Goal: Communication & Community: Share content

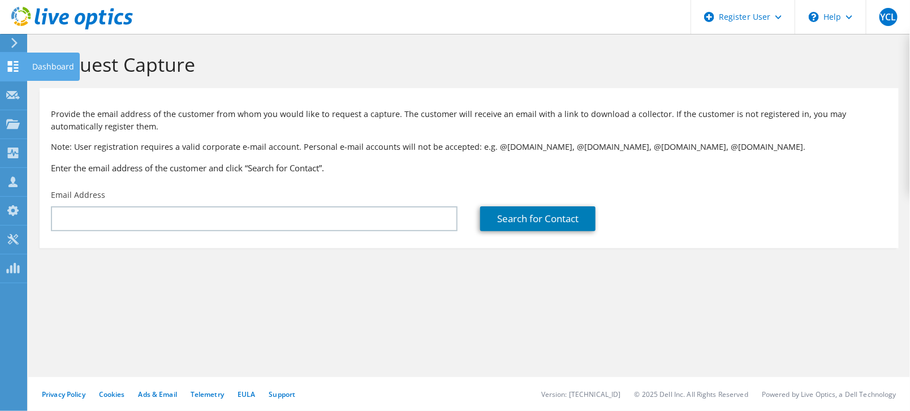
click at [36, 72] on div "Dashboard" at bounding box center [53, 67] width 53 height 28
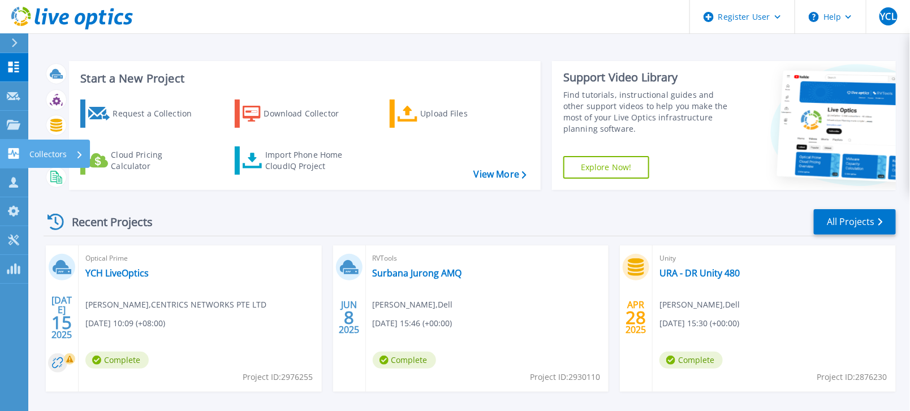
click at [42, 153] on p "Collectors" at bounding box center [47, 154] width 37 height 29
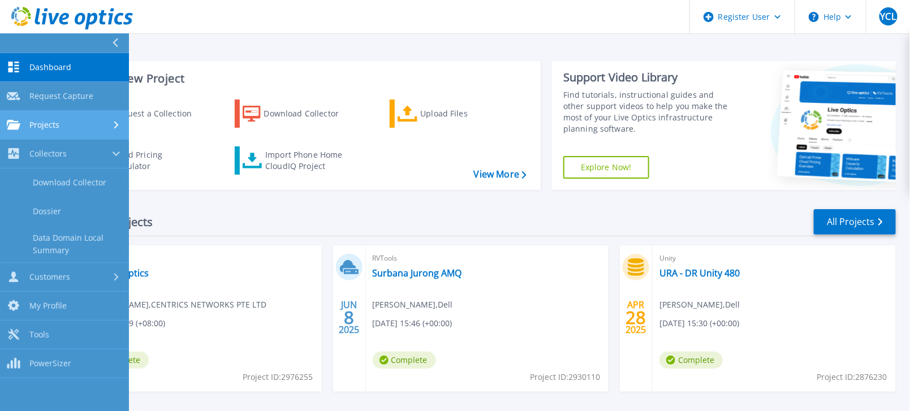
click at [116, 122] on icon at bounding box center [116, 124] width 5 height 7
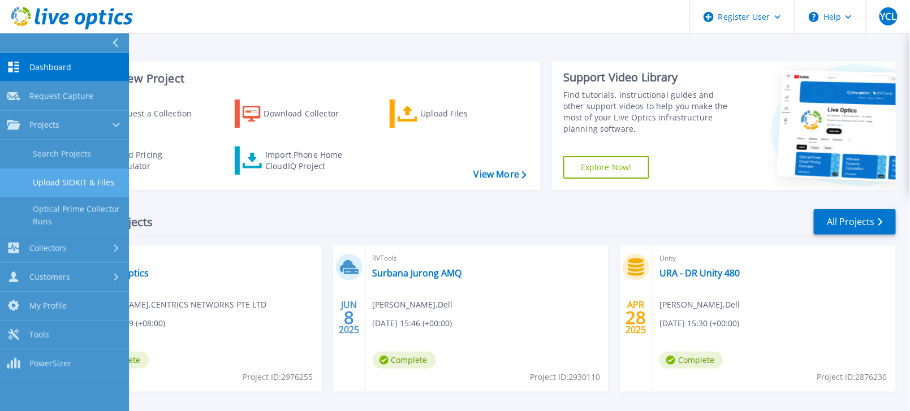
click at [87, 177] on link "Upload SIOKIT & Files" at bounding box center [64, 182] width 129 height 29
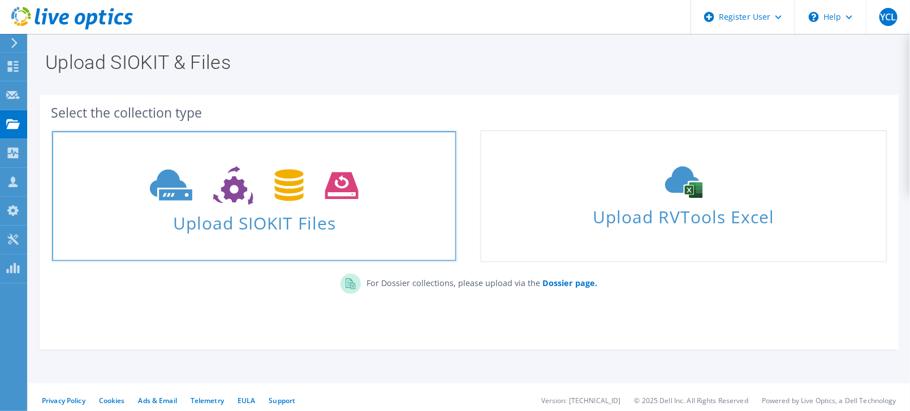
click at [270, 217] on span "Upload SIOKIT Files" at bounding box center [254, 219] width 404 height 24
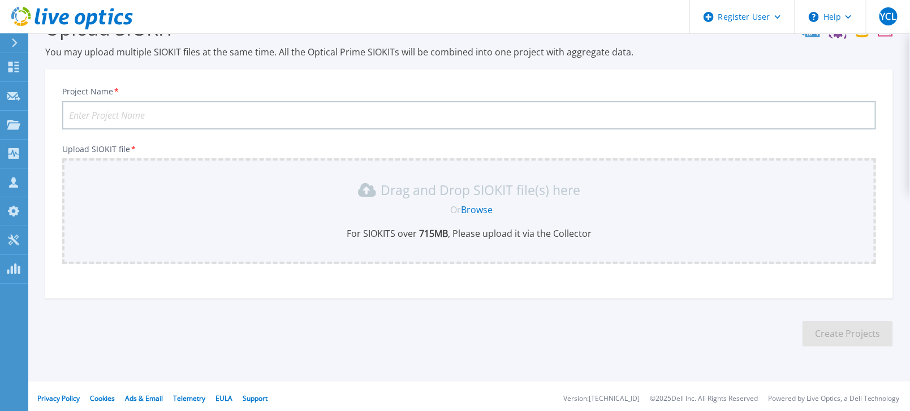
scroll to position [38, 0]
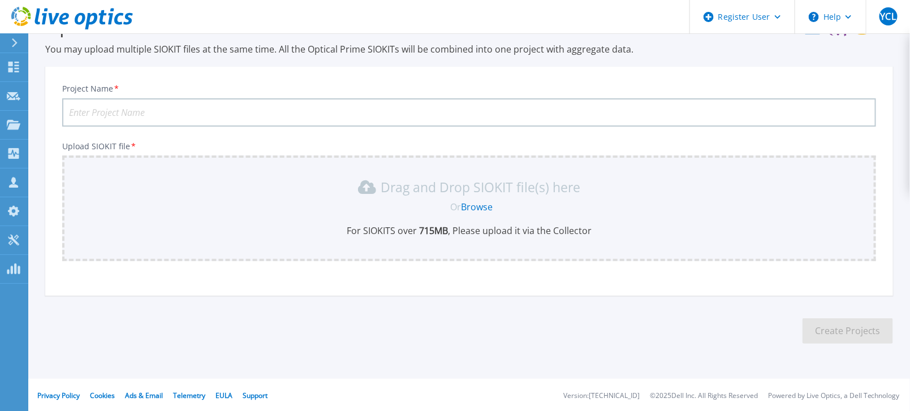
click at [484, 205] on link "Browse" at bounding box center [477, 207] width 32 height 12
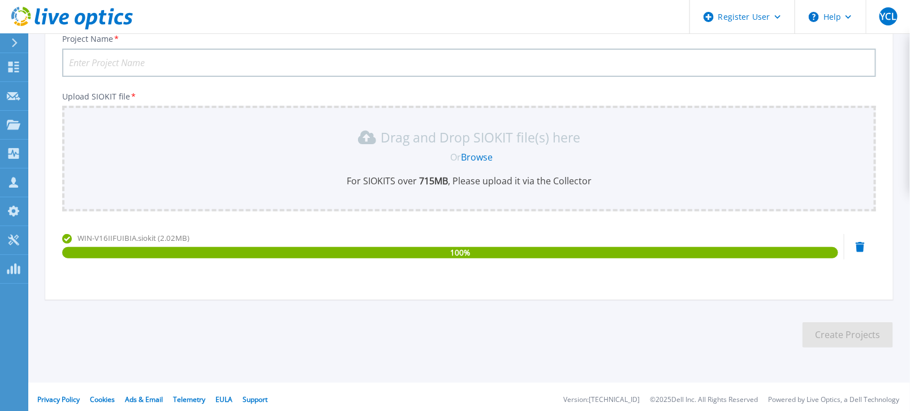
scroll to position [0, 0]
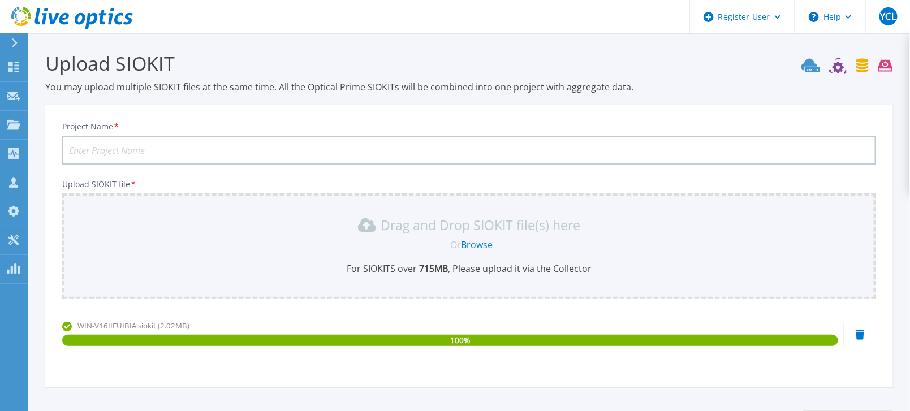
click at [120, 145] on input "Project Name *" at bounding box center [468, 150] width 813 height 28
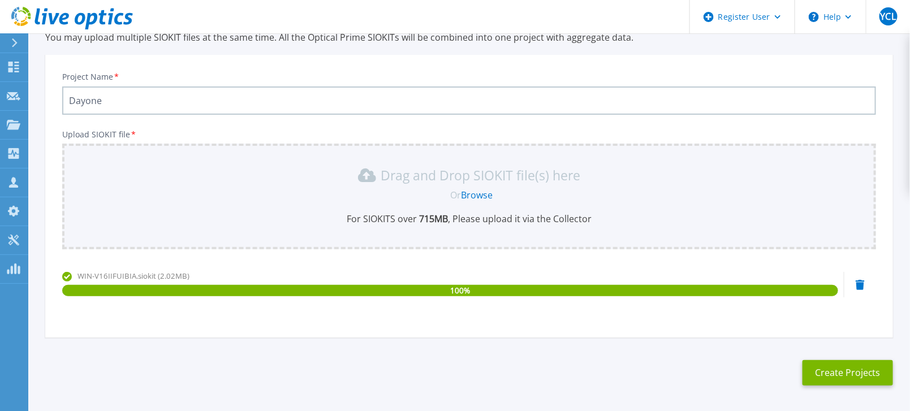
scroll to position [92, 0]
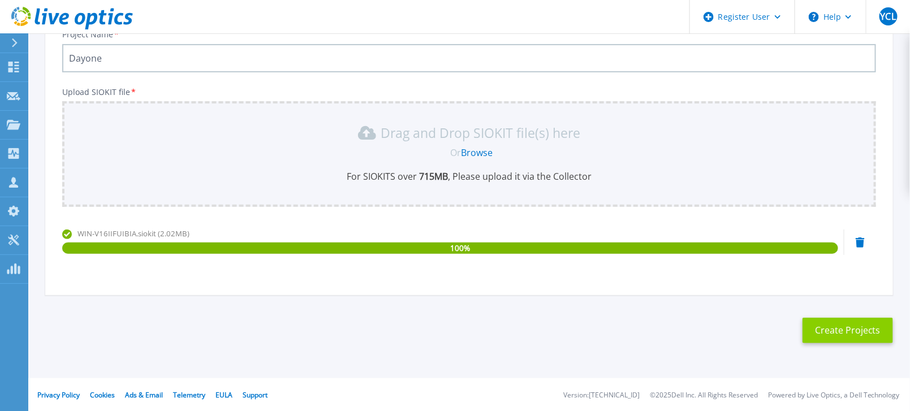
type input "Dayone"
click at [821, 322] on button "Create Projects" at bounding box center [847, 330] width 90 height 25
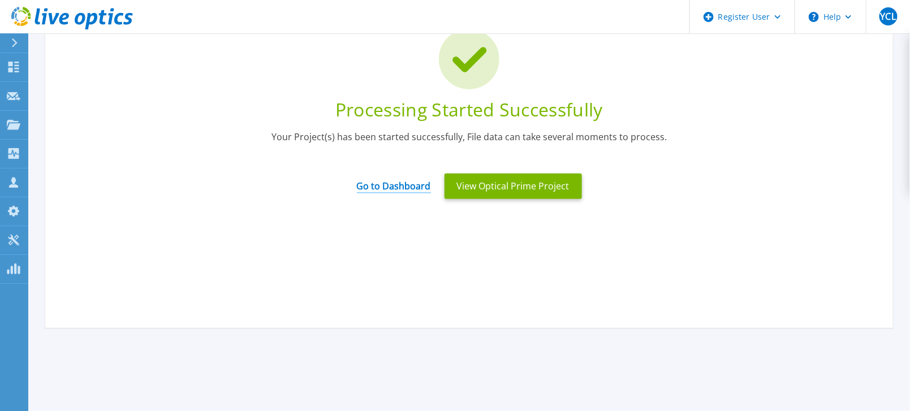
click at [390, 188] on link "Go to Dashboard" at bounding box center [394, 182] width 74 height 22
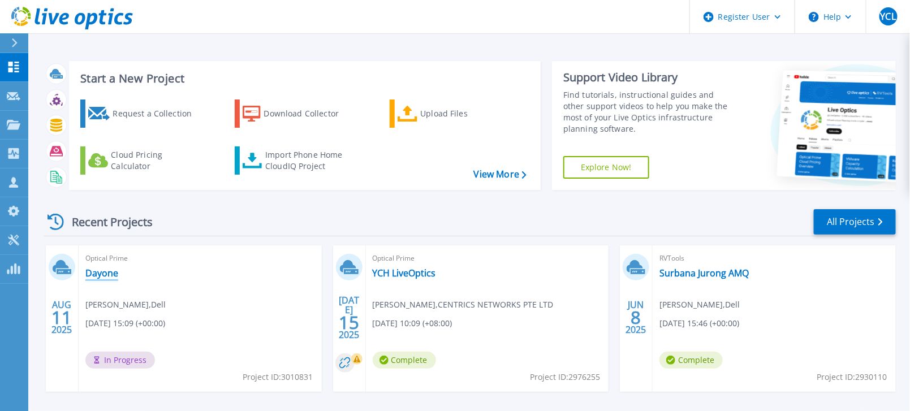
click at [108, 272] on link "Dayone" at bounding box center [101, 272] width 33 height 11
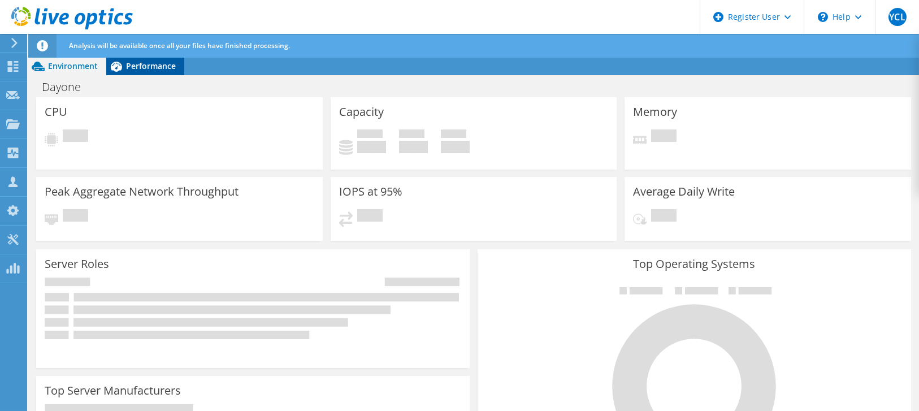
click at [145, 65] on span "Performance" at bounding box center [151, 65] width 50 height 11
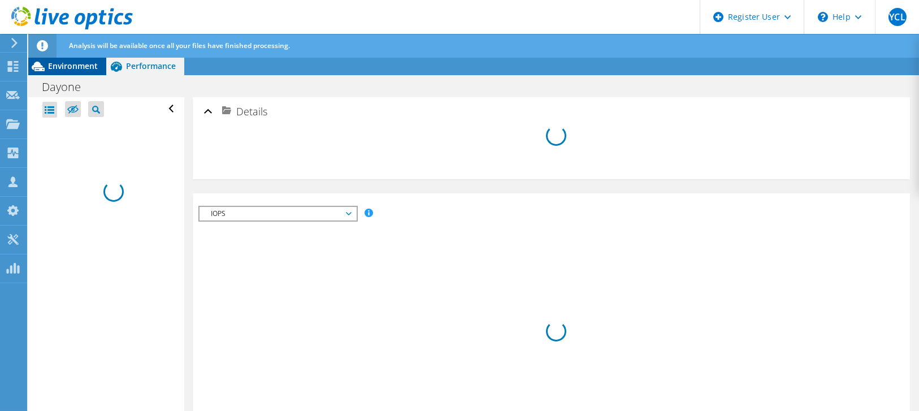
click at [71, 65] on span "Environment" at bounding box center [73, 65] width 50 height 11
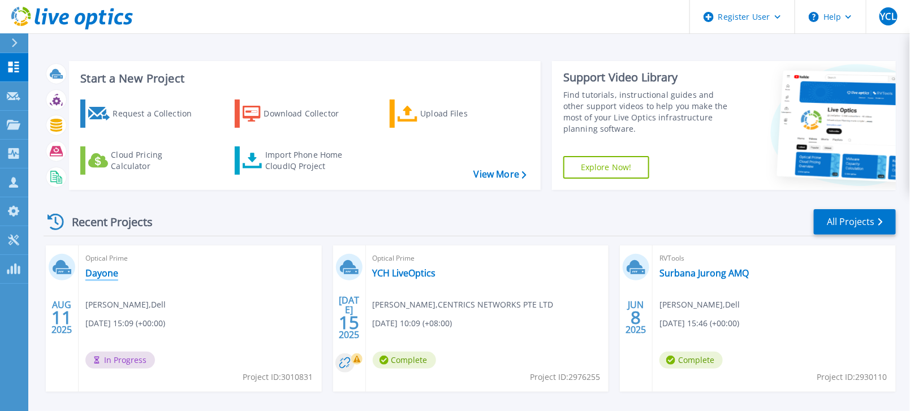
click at [100, 274] on link "Dayone" at bounding box center [101, 272] width 33 height 11
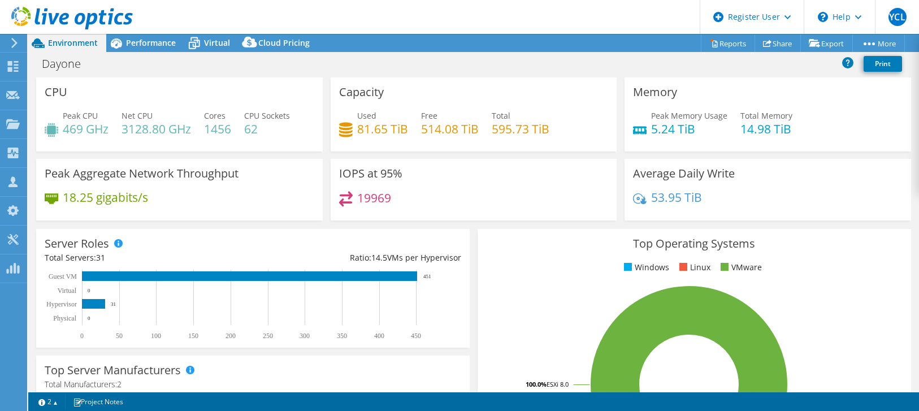
select select "USD"
click at [146, 41] on span "Performance" at bounding box center [151, 42] width 50 height 11
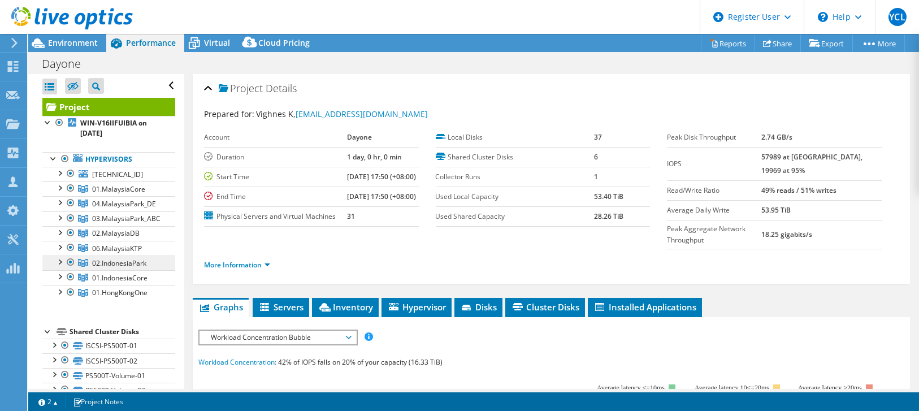
scroll to position [48, 0]
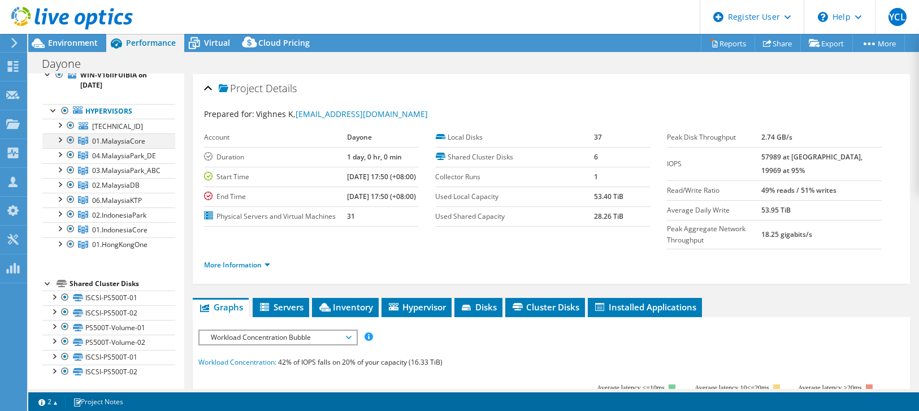
click at [59, 137] on div at bounding box center [59, 138] width 11 height 11
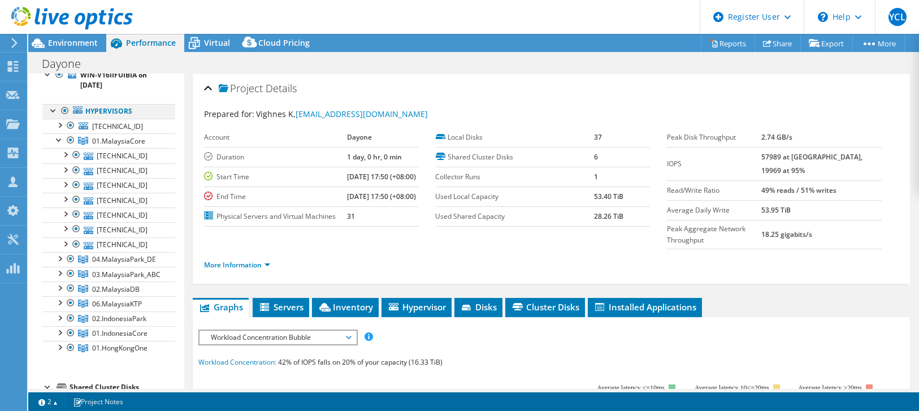
click at [53, 109] on div at bounding box center [53, 109] width 11 height 11
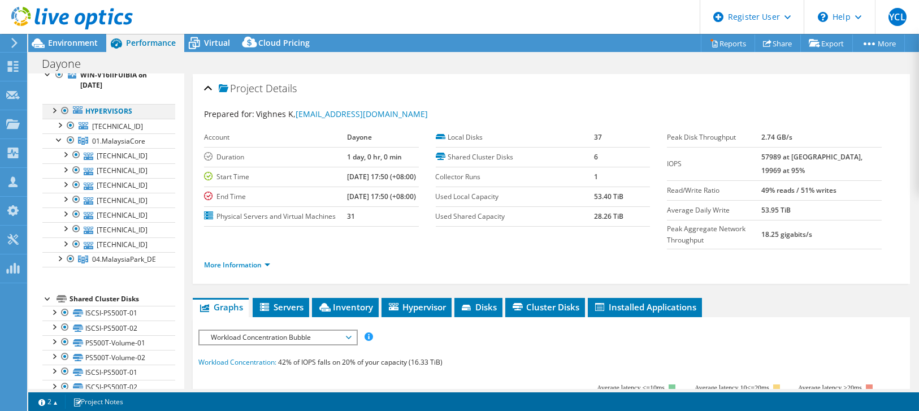
scroll to position [0, 0]
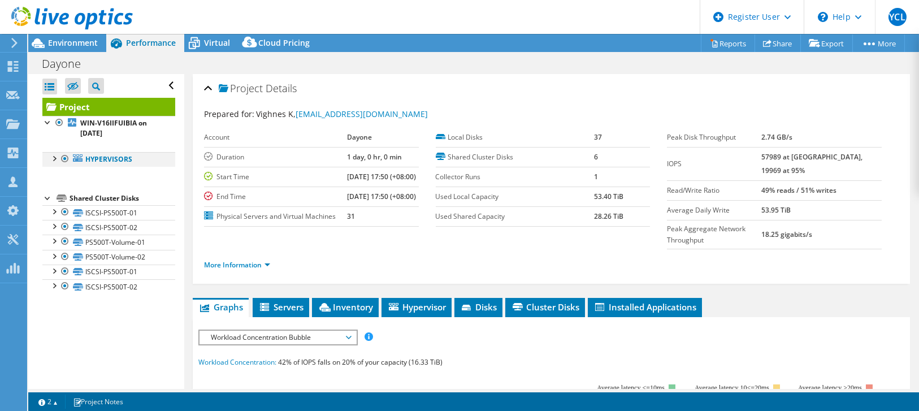
click at [53, 161] on div at bounding box center [53, 157] width 11 height 11
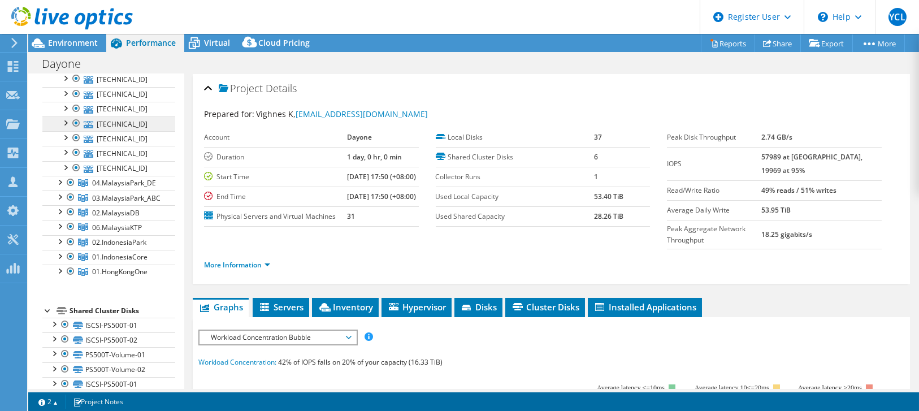
scroll to position [125, 0]
click at [68, 44] on span "Environment" at bounding box center [73, 42] width 50 height 11
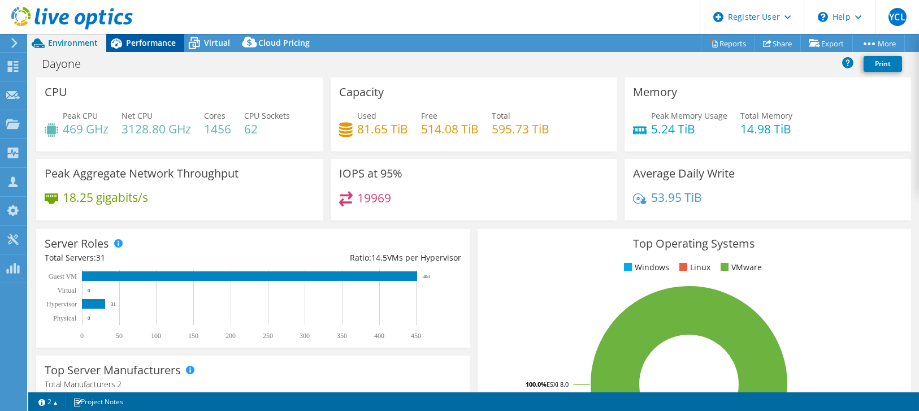
click at [143, 48] on div "Performance" at bounding box center [145, 43] width 78 height 18
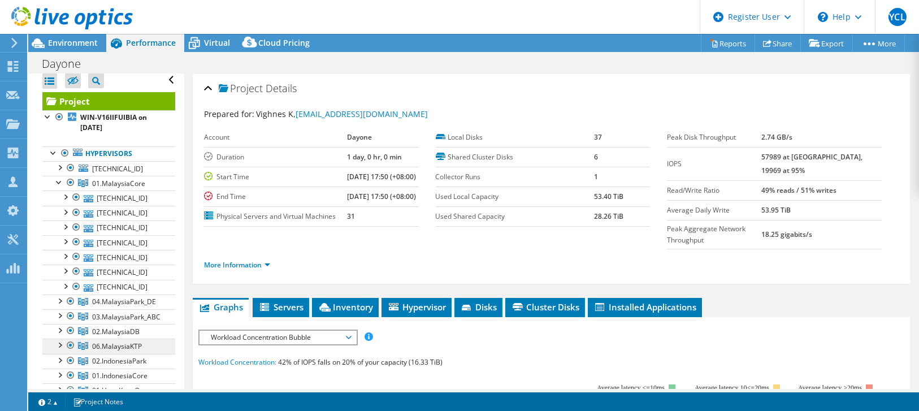
scroll to position [0, 0]
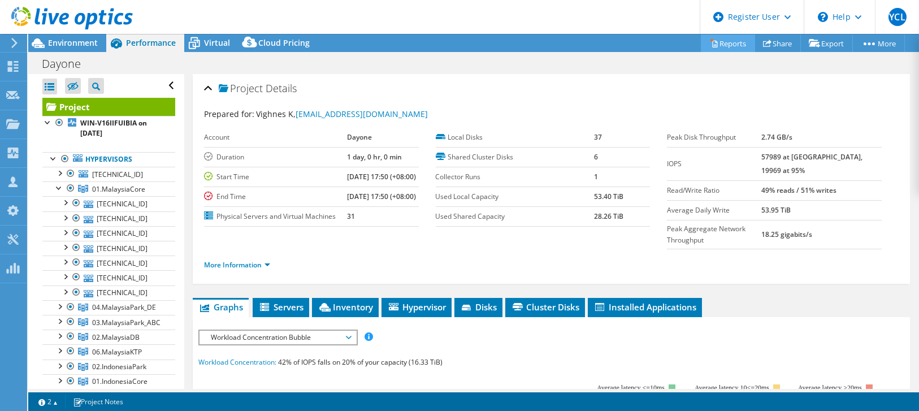
click at [727, 39] on link "Reports" at bounding box center [728, 43] width 54 height 18
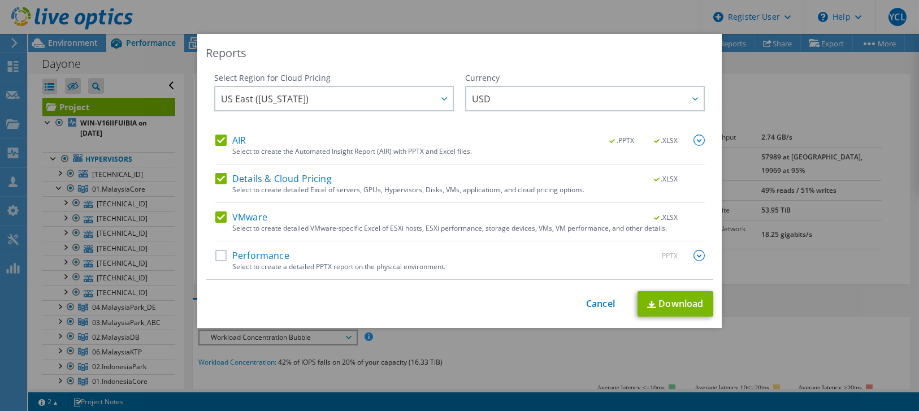
click at [221, 257] on label "Performance" at bounding box center [252, 255] width 74 height 11
click at [0, 0] on input "Performance" at bounding box center [0, 0] width 0 height 0
click at [694, 254] on img at bounding box center [699, 255] width 11 height 11
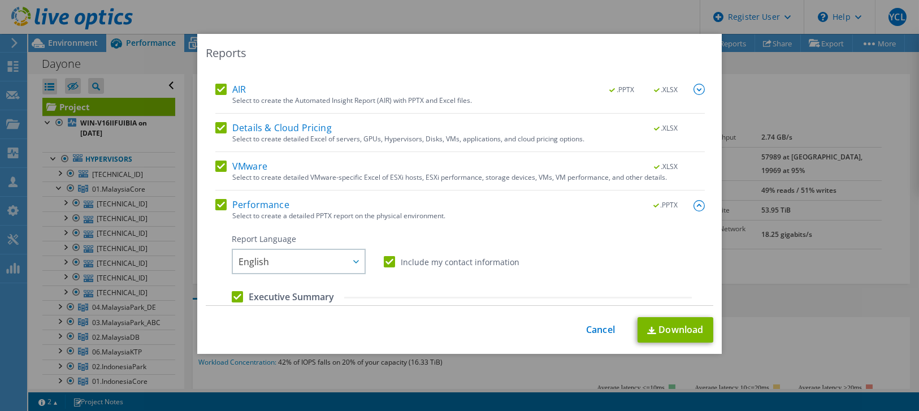
scroll to position [188, 0]
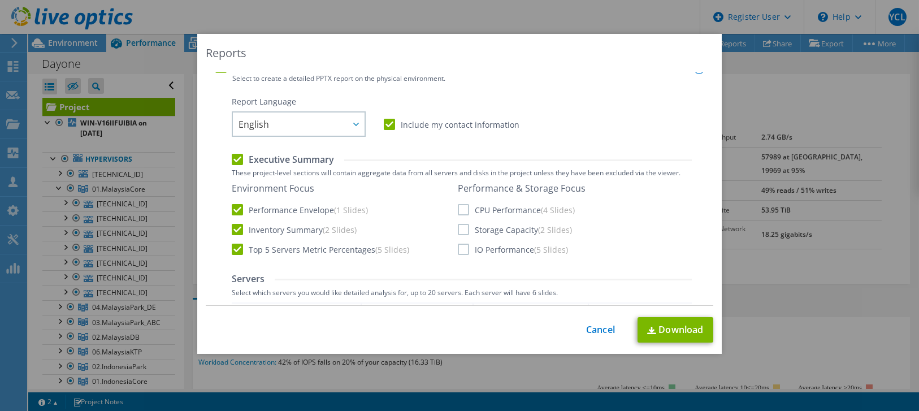
drag, startPoint x: 462, startPoint y: 207, endPoint x: 456, endPoint y: 220, distance: 14.2
click at [461, 208] on label "CPU Performance (4 Slides)" at bounding box center [516, 209] width 117 height 11
click at [0, 0] on input "CPU Performance (4 Slides)" at bounding box center [0, 0] width 0 height 0
click at [458, 224] on label "Storage Capacity (2 Slides)" at bounding box center [515, 229] width 114 height 11
click at [0, 0] on input "Storage Capacity (2 Slides)" at bounding box center [0, 0] width 0 height 0
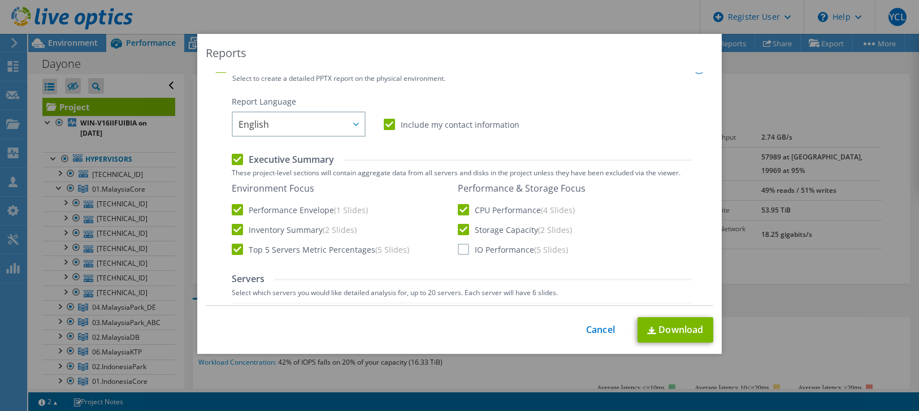
click at [458, 248] on label "IO Performance (5 Slides)" at bounding box center [513, 249] width 110 height 11
click at [0, 0] on input "IO Performance (5 Slides)" at bounding box center [0, 0] width 0 height 0
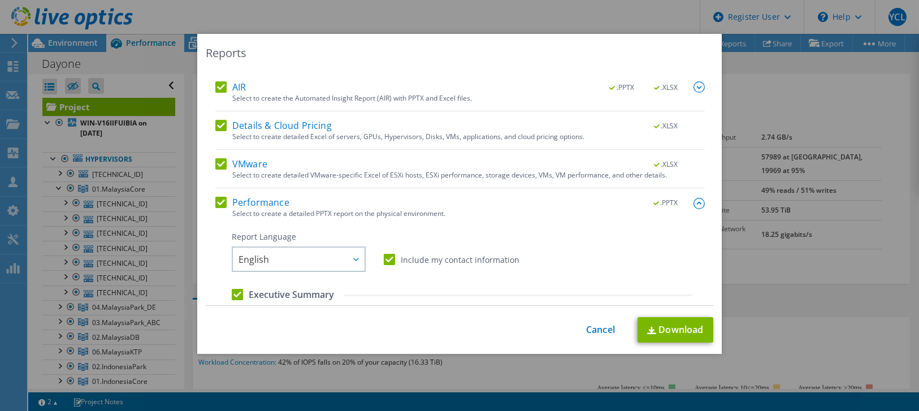
scroll to position [0, 0]
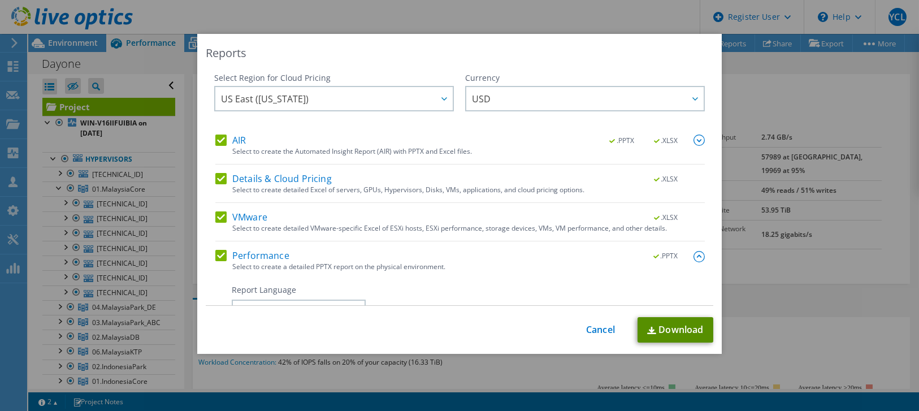
click at [681, 327] on link "Download" at bounding box center [676, 329] width 76 height 25
click at [441, 99] on icon at bounding box center [444, 98] width 6 height 3
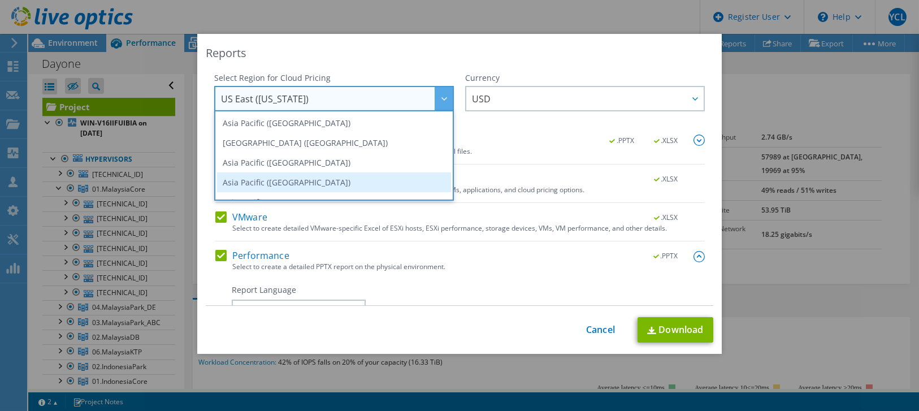
click at [387, 185] on li "Asia Pacific (Singapore)" at bounding box center [334, 182] width 234 height 20
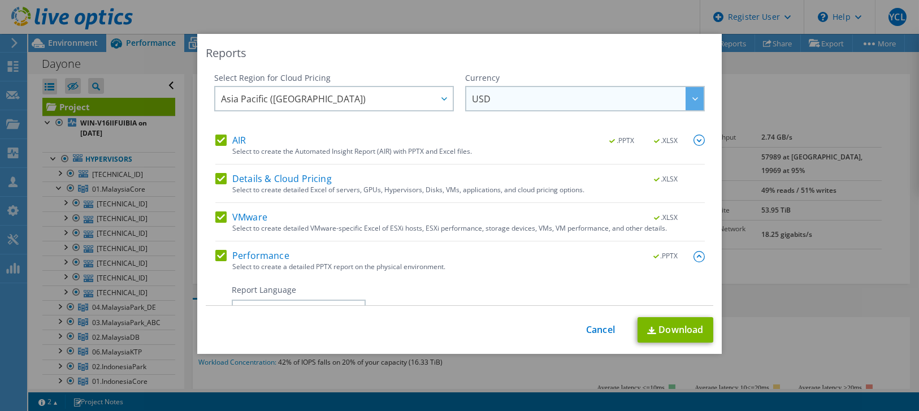
click at [686, 101] on div at bounding box center [695, 98] width 18 height 23
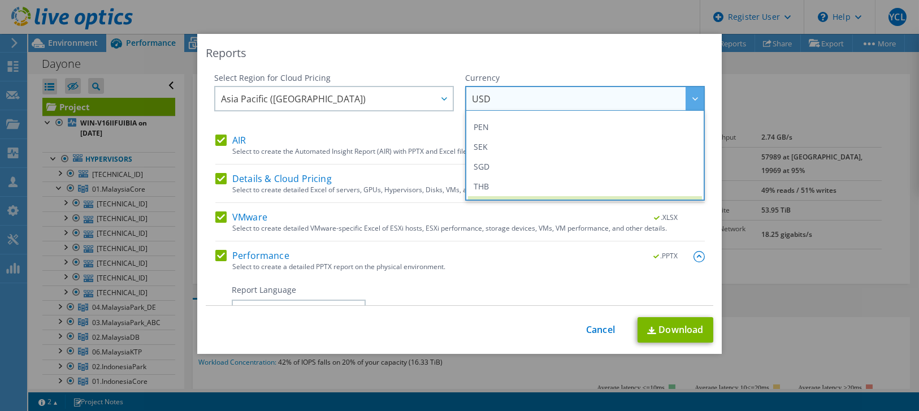
scroll to position [376, 0]
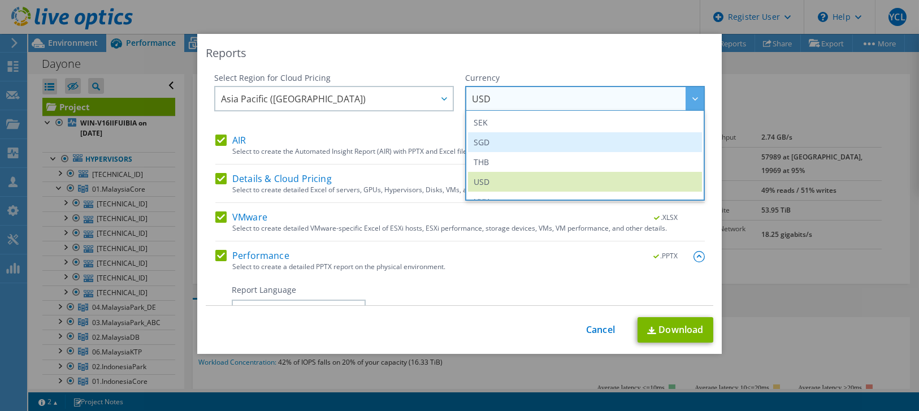
click at [605, 142] on li "SGD" at bounding box center [585, 142] width 234 height 20
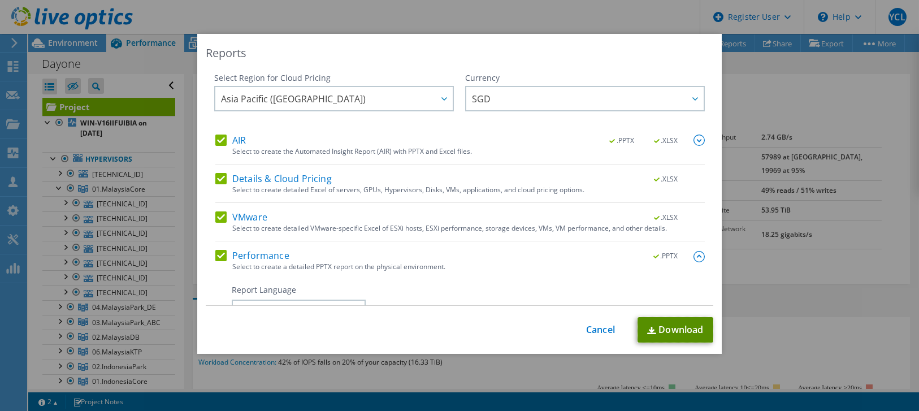
click at [677, 326] on link "Download" at bounding box center [676, 329] width 76 height 25
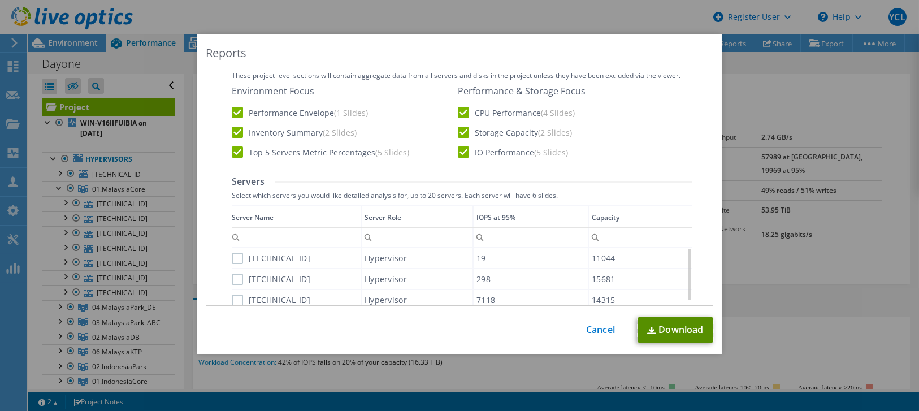
scroll to position [314, 0]
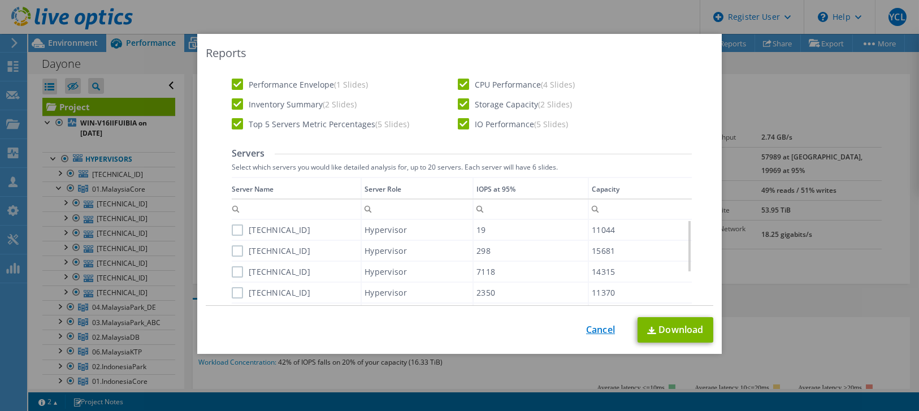
click at [601, 330] on link "Cancel" at bounding box center [600, 329] width 29 height 11
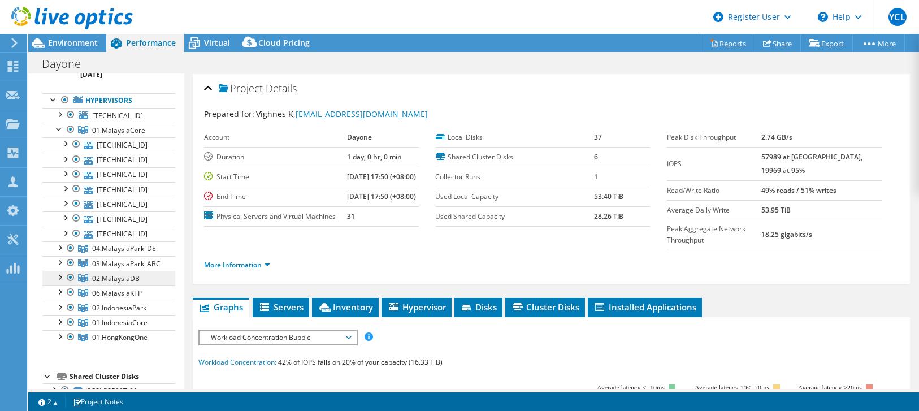
scroll to position [125, 0]
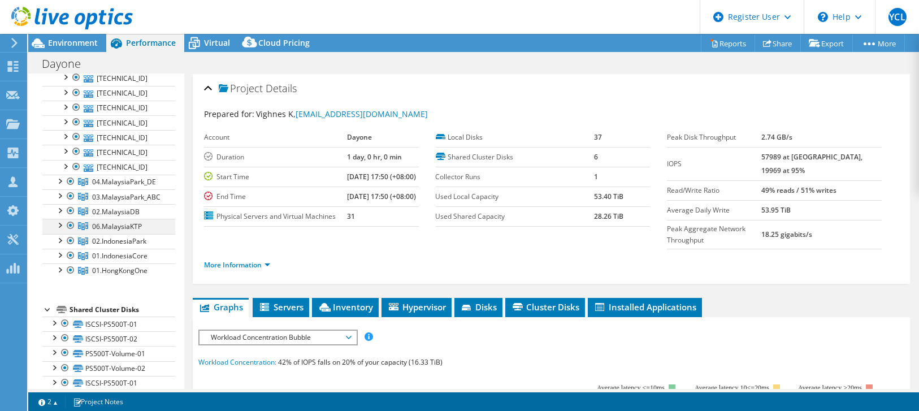
click at [71, 221] on div at bounding box center [70, 226] width 11 height 14
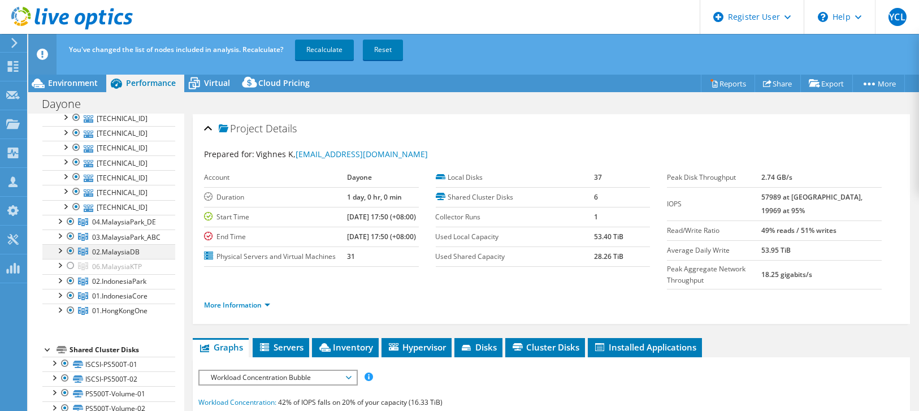
click at [72, 246] on div at bounding box center [70, 251] width 11 height 14
click at [72, 232] on div at bounding box center [70, 237] width 11 height 14
click at [69, 216] on div at bounding box center [70, 222] width 11 height 14
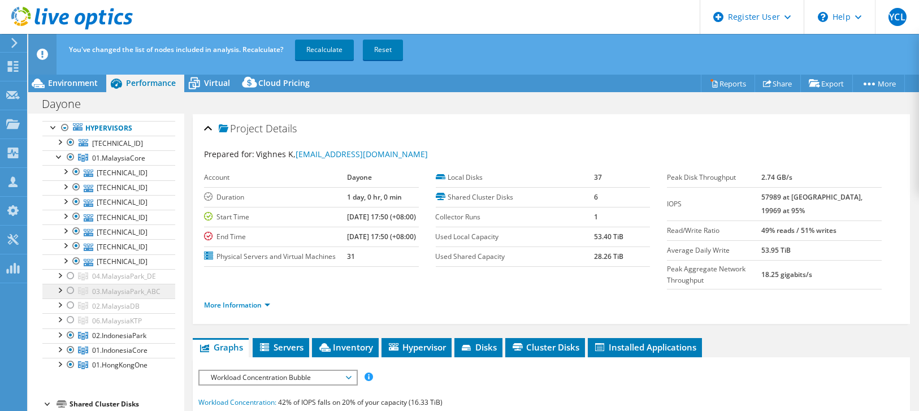
scroll to position [0, 0]
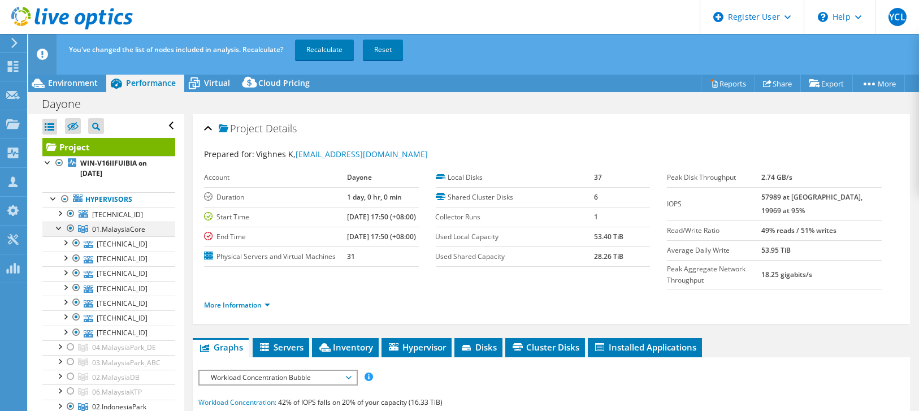
click at [60, 227] on div at bounding box center [59, 227] width 11 height 11
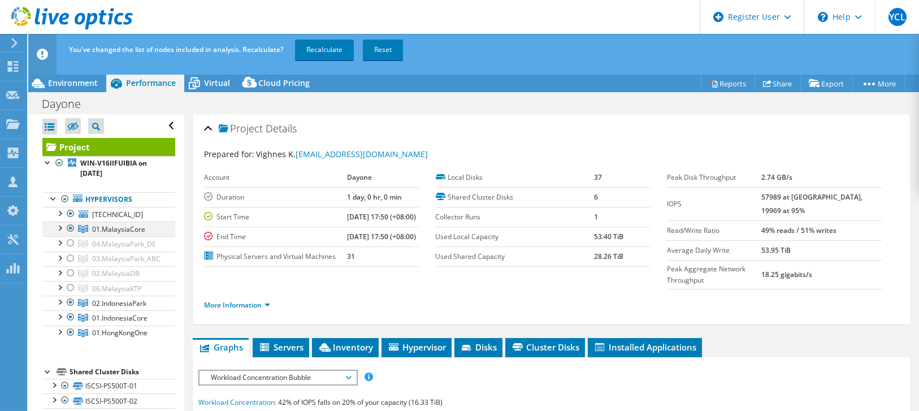
click at [71, 227] on div at bounding box center [70, 229] width 11 height 14
click at [71, 211] on div at bounding box center [70, 214] width 11 height 14
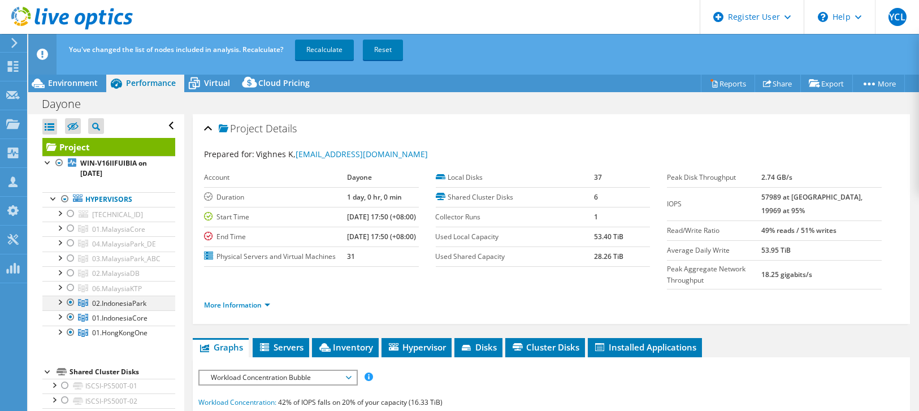
click at [70, 297] on div at bounding box center [70, 303] width 11 height 14
click at [71, 314] on div at bounding box center [70, 317] width 11 height 14
click at [330, 47] on link "Recalculate" at bounding box center [324, 50] width 59 height 20
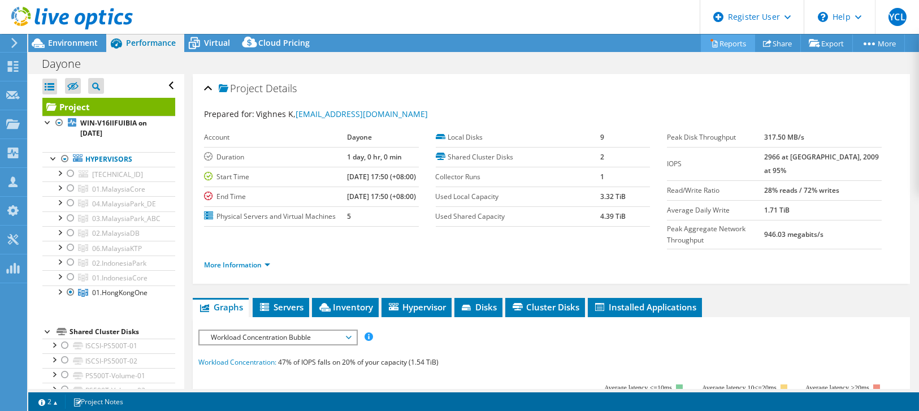
click at [726, 37] on link "Reports" at bounding box center [728, 43] width 54 height 18
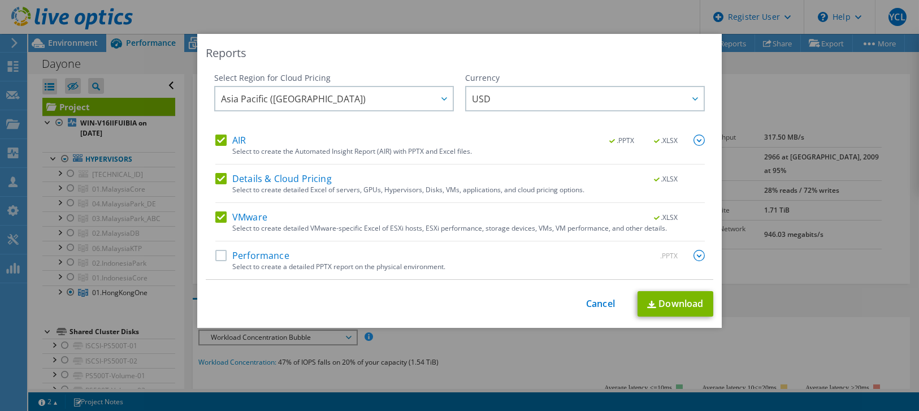
click at [220, 256] on label "Performance" at bounding box center [252, 255] width 74 height 11
click at [0, 0] on input "Performance" at bounding box center [0, 0] width 0 height 0
click at [696, 254] on img at bounding box center [699, 255] width 11 height 11
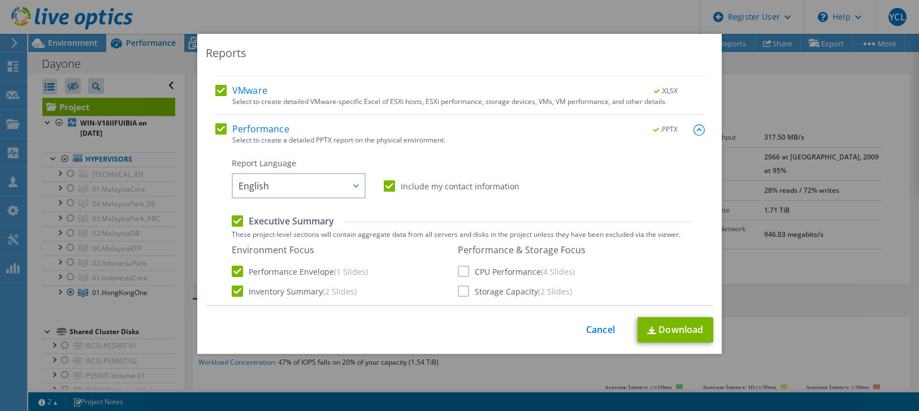
scroll to position [188, 0]
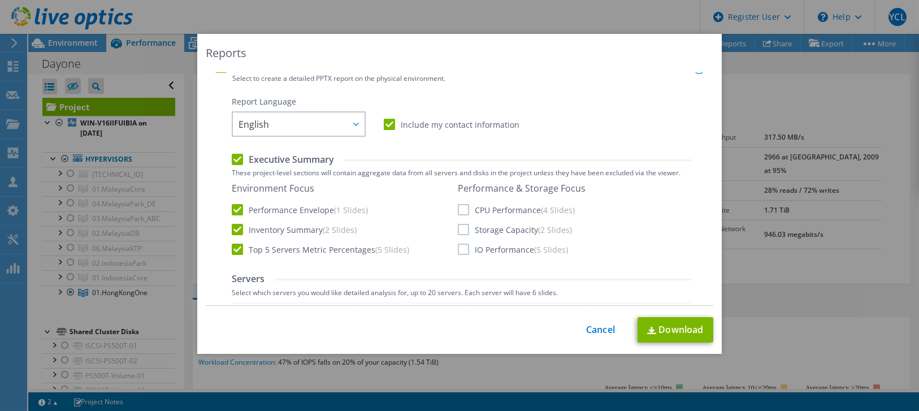
click at [458, 214] on label "CPU Performance (4 Slides)" at bounding box center [516, 209] width 117 height 11
click at [0, 0] on input "CPU Performance (4 Slides)" at bounding box center [0, 0] width 0 height 0
click at [458, 226] on label "Storage Capacity (2 Slides)" at bounding box center [515, 229] width 114 height 11
click at [0, 0] on input "Storage Capacity (2 Slides)" at bounding box center [0, 0] width 0 height 0
click at [458, 246] on label "IO Performance (5 Slides)" at bounding box center [513, 249] width 110 height 11
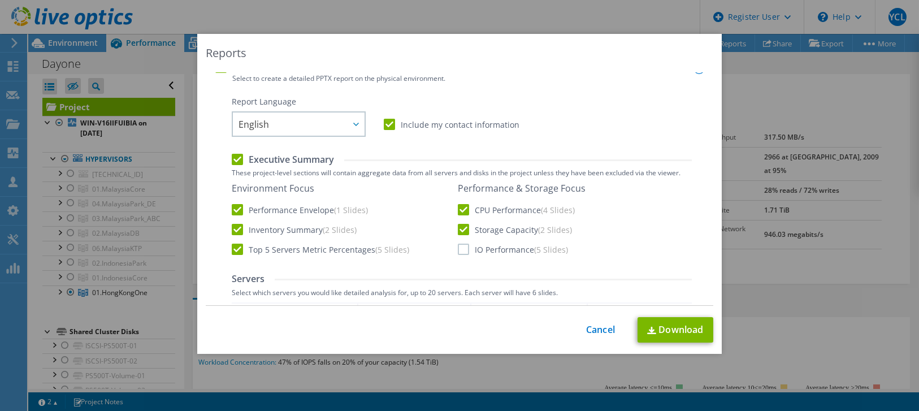
click at [0, 0] on input "IO Performance (5 Slides)" at bounding box center [0, 0] width 0 height 0
click at [677, 328] on link "Download" at bounding box center [676, 329] width 76 height 25
click at [595, 327] on link "Cancel" at bounding box center [600, 329] width 29 height 11
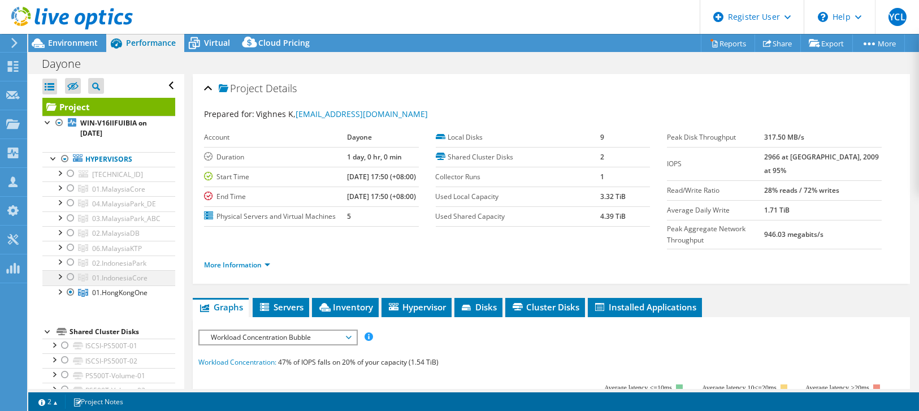
click at [68, 271] on div at bounding box center [70, 277] width 11 height 14
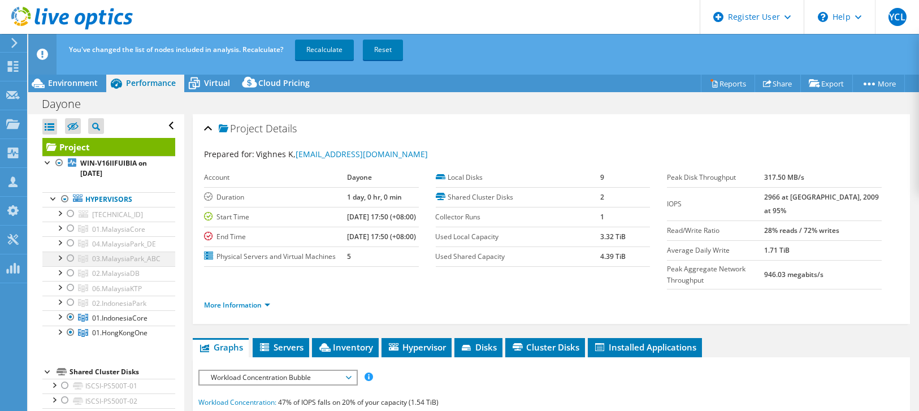
click at [70, 259] on div at bounding box center [70, 259] width 11 height 14
click at [67, 256] on div at bounding box center [70, 259] width 11 height 14
click at [71, 301] on div at bounding box center [70, 303] width 11 height 14
click at [74, 328] on div at bounding box center [70, 333] width 11 height 14
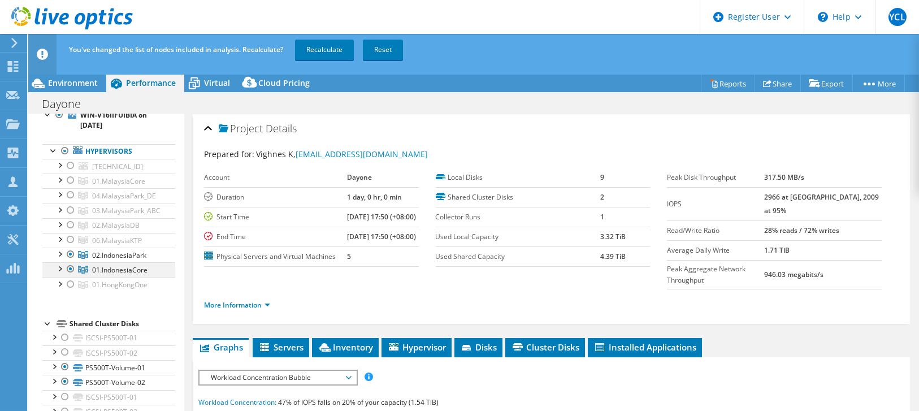
click at [72, 266] on div at bounding box center [70, 269] width 11 height 14
click at [68, 250] on div at bounding box center [70, 255] width 11 height 14
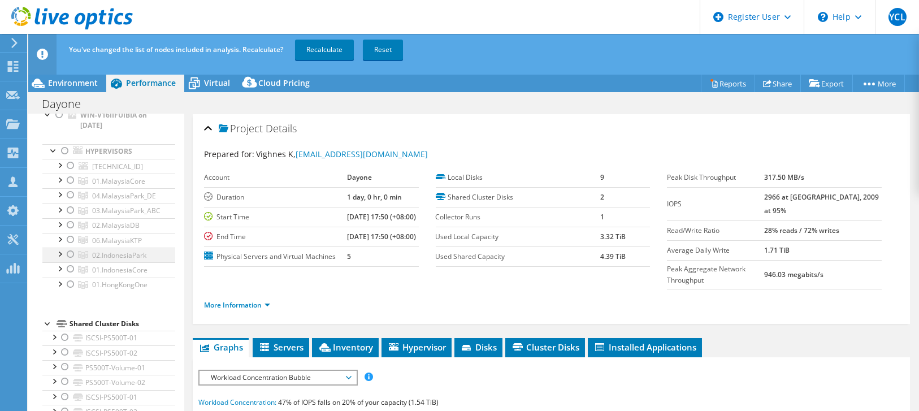
click at [70, 251] on div at bounding box center [70, 255] width 11 height 14
click at [60, 250] on div at bounding box center [59, 253] width 11 height 11
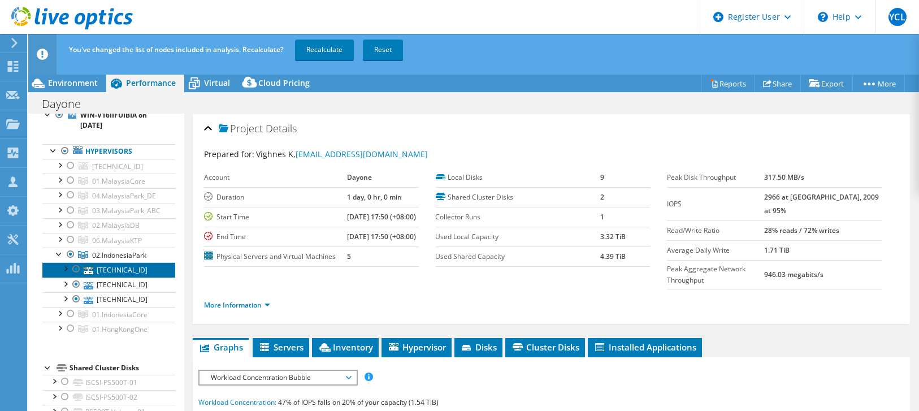
click at [107, 265] on link "10.224.64.3" at bounding box center [108, 269] width 133 height 15
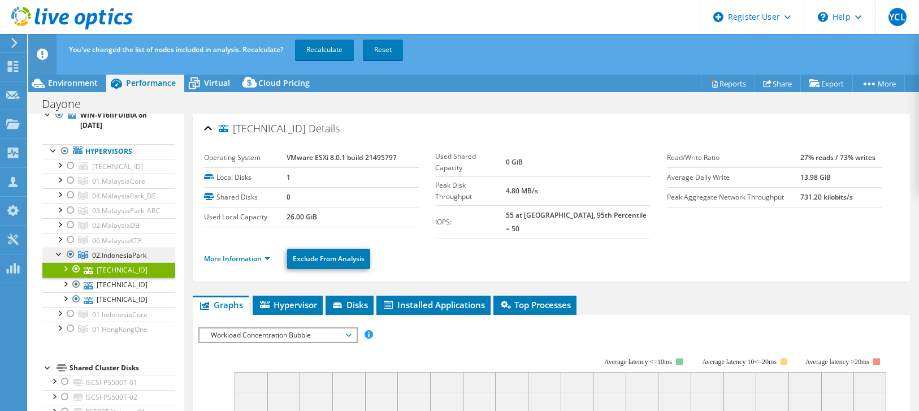
scroll to position [92, 0]
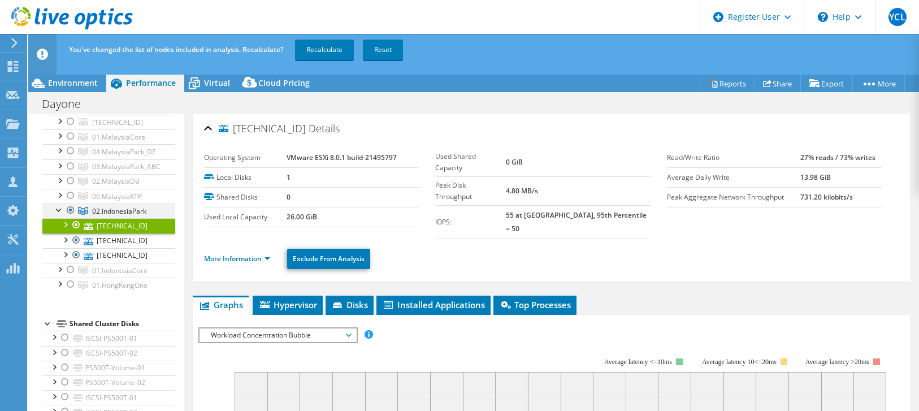
click at [59, 209] on div at bounding box center [59, 209] width 11 height 11
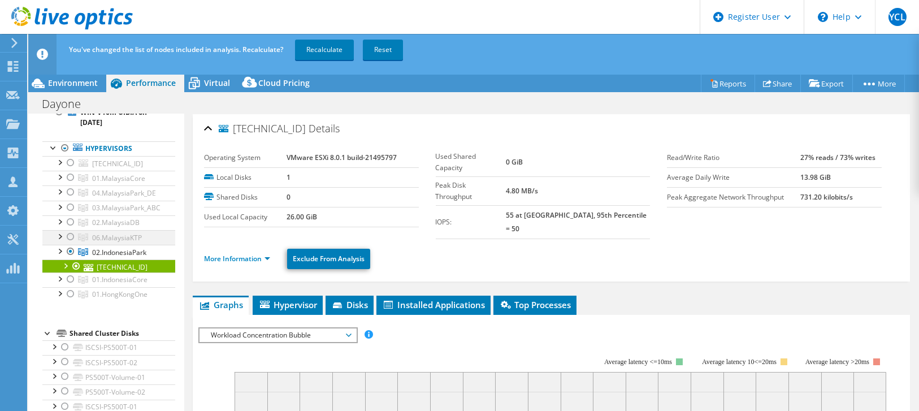
scroll to position [48, 0]
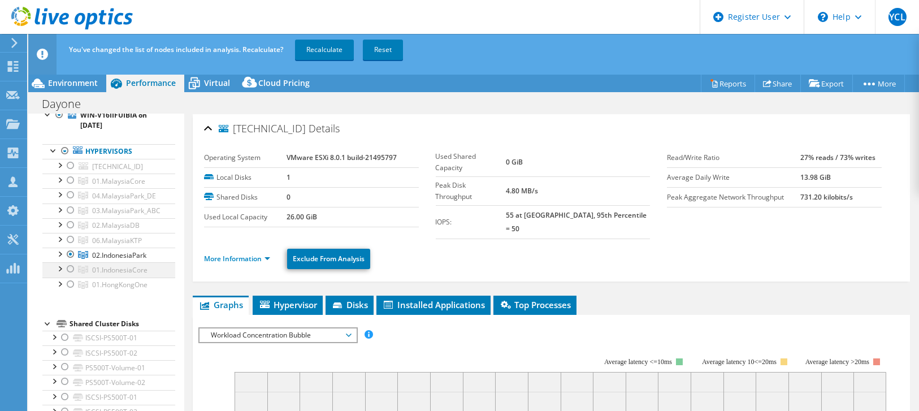
click at [71, 267] on div at bounding box center [70, 269] width 11 height 14
click at [71, 250] on div at bounding box center [70, 255] width 11 height 14
click at [326, 49] on link "Recalculate" at bounding box center [324, 50] width 59 height 20
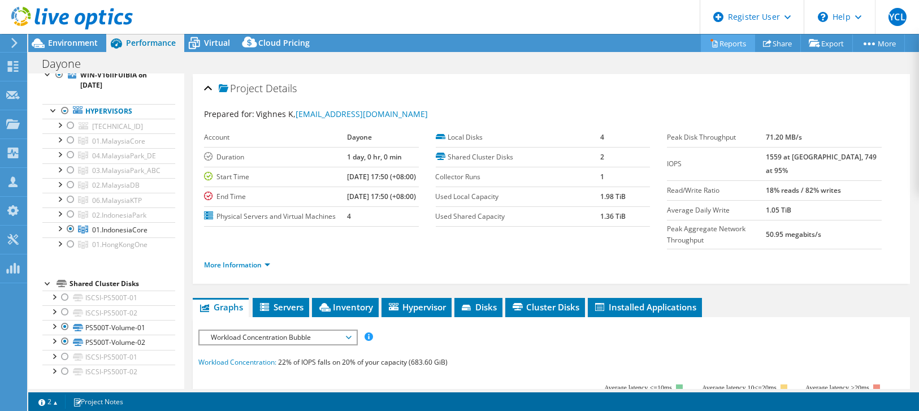
click at [730, 43] on link "Reports" at bounding box center [728, 43] width 54 height 18
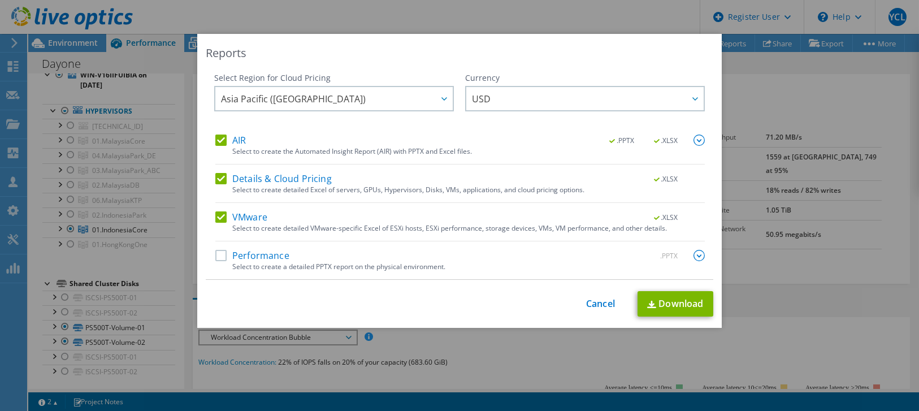
click at [222, 253] on label "Performance" at bounding box center [252, 255] width 74 height 11
click at [0, 0] on input "Performance" at bounding box center [0, 0] width 0 height 0
click at [698, 258] on img at bounding box center [699, 255] width 11 height 11
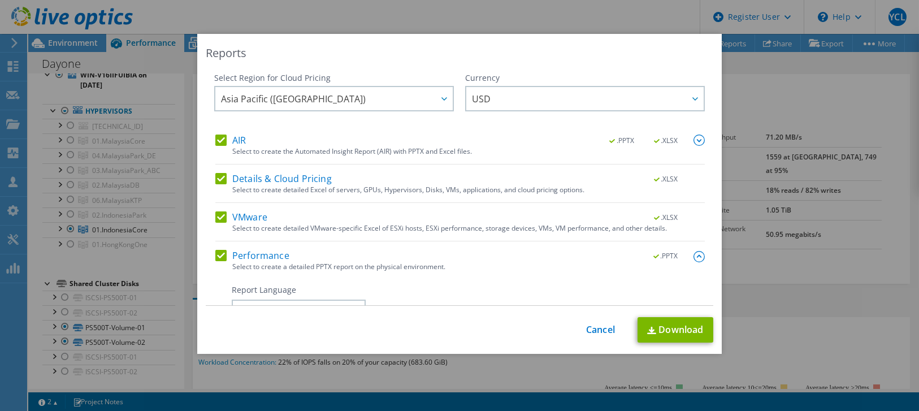
scroll to position [251, 0]
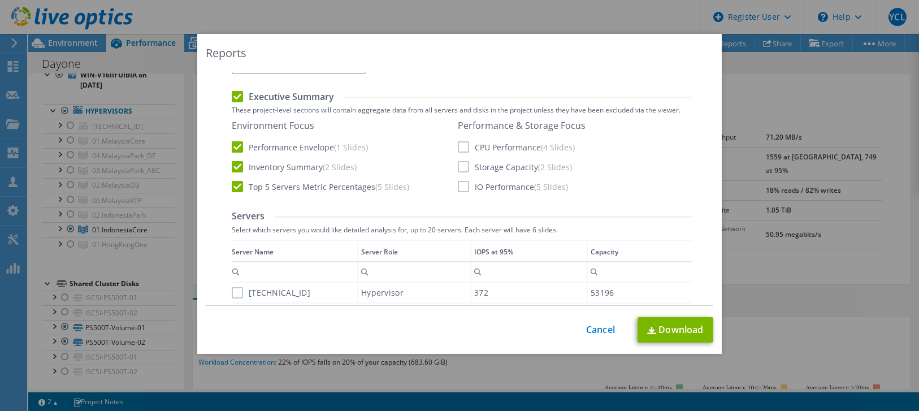
click at [460, 146] on label "CPU Performance (4 Slides)" at bounding box center [516, 146] width 117 height 11
click at [0, 0] on input "CPU Performance (4 Slides)" at bounding box center [0, 0] width 0 height 0
click at [452, 161] on div "Environment Focus Performance Envelope (1 Slides) Inventory Summary (2 Slides) …" at bounding box center [462, 156] width 460 height 73
click at [463, 167] on label "Storage Capacity (2 Slides)" at bounding box center [515, 166] width 114 height 11
click at [0, 0] on input "Storage Capacity (2 Slides)" at bounding box center [0, 0] width 0 height 0
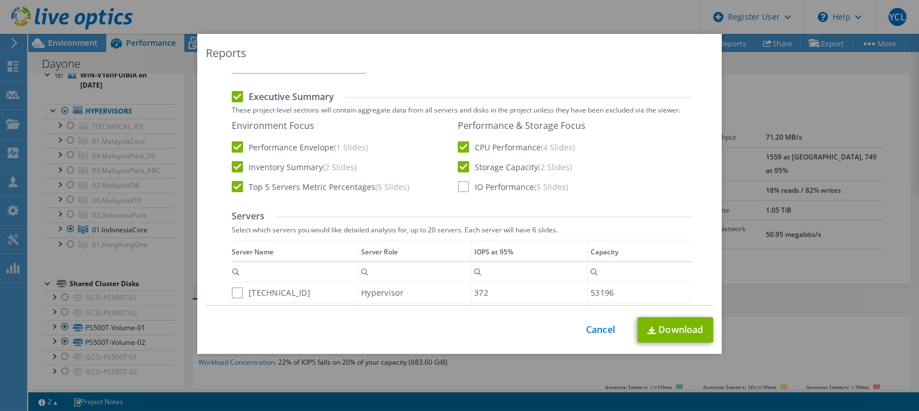
click at [459, 182] on label "IO Performance (5 Slides)" at bounding box center [513, 186] width 110 height 11
click at [0, 0] on input "IO Performance (5 Slides)" at bounding box center [0, 0] width 0 height 0
click at [656, 327] on link "Download" at bounding box center [676, 329] width 76 height 25
click at [598, 330] on link "Cancel" at bounding box center [600, 329] width 29 height 11
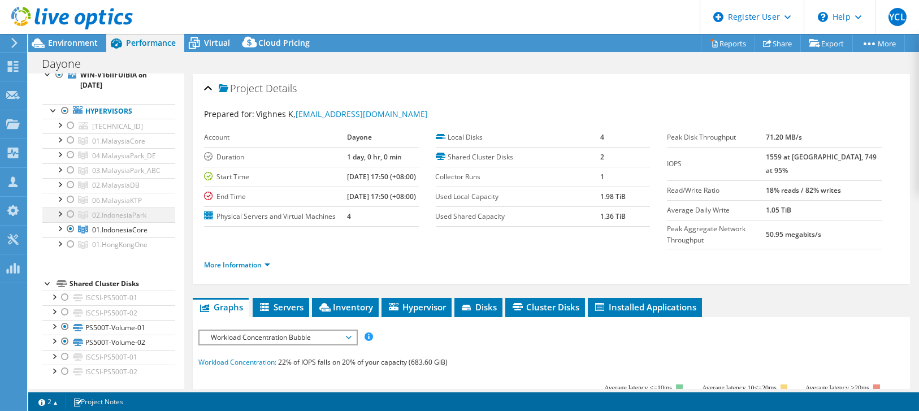
click at [68, 214] on div at bounding box center [70, 214] width 11 height 14
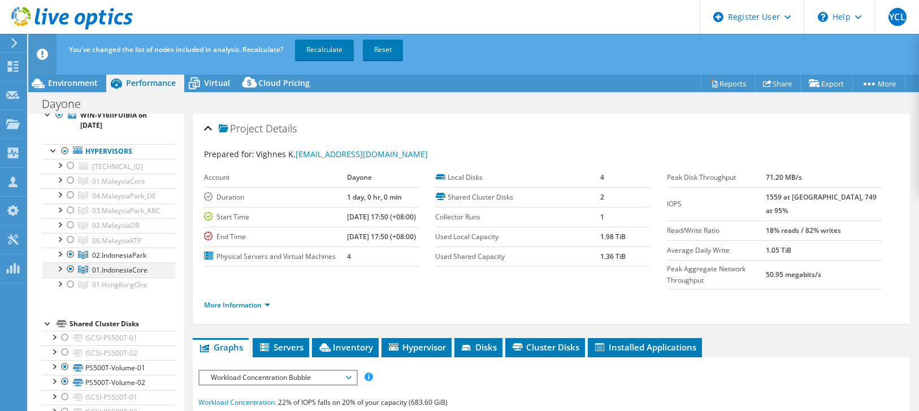
click at [73, 266] on div at bounding box center [70, 269] width 11 height 14
click at [331, 45] on link "Recalculate" at bounding box center [324, 50] width 59 height 20
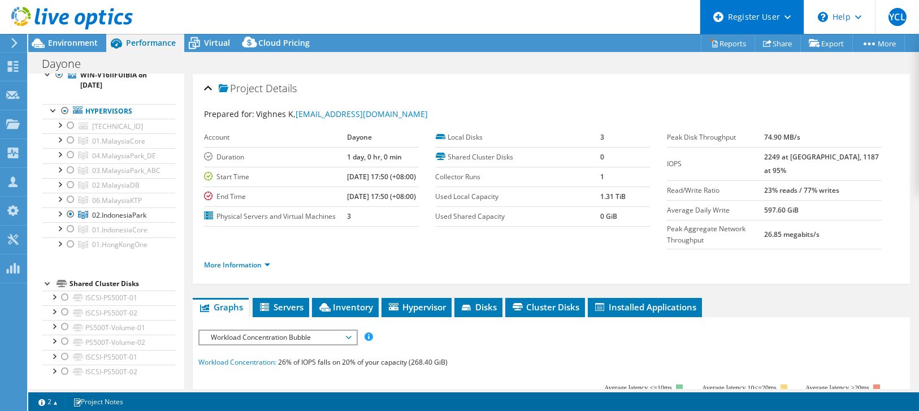
click at [729, 32] on div "Register User" at bounding box center [752, 17] width 104 height 34
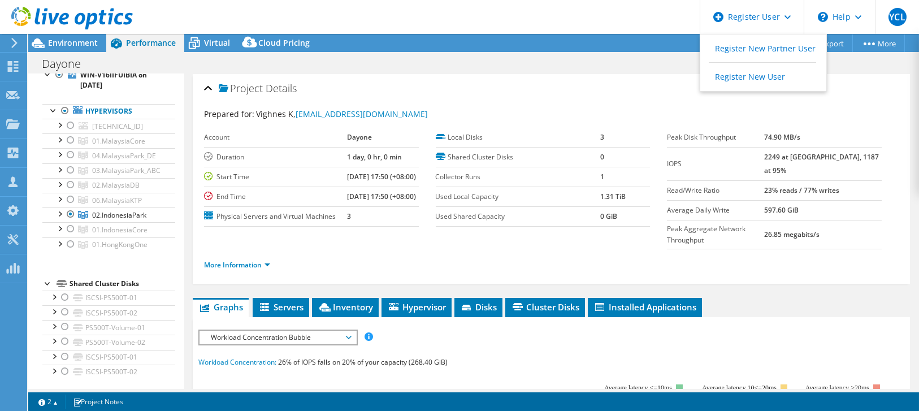
click at [677, 64] on div "Dayone Print" at bounding box center [473, 63] width 891 height 21
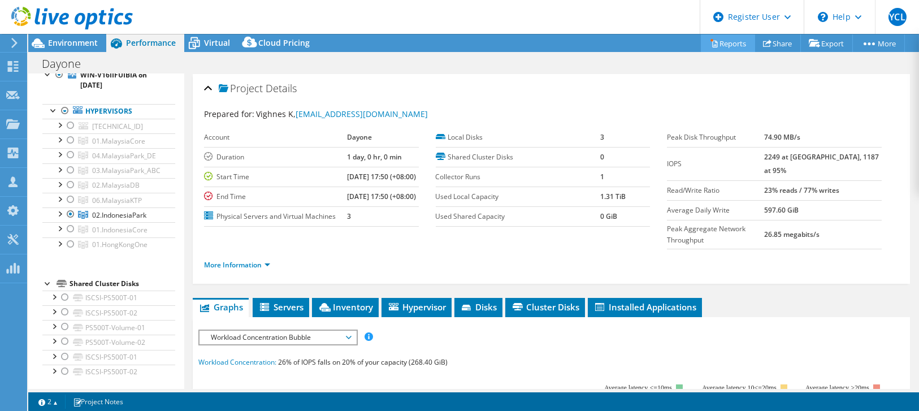
click at [731, 42] on link "Reports" at bounding box center [728, 43] width 54 height 18
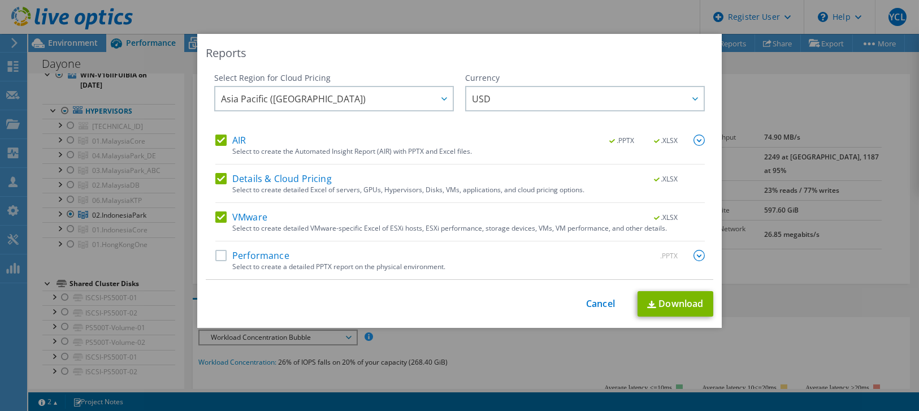
click at [218, 252] on label "Performance" at bounding box center [252, 255] width 74 height 11
click at [0, 0] on input "Performance" at bounding box center [0, 0] width 0 height 0
click at [700, 250] on img at bounding box center [699, 255] width 11 height 11
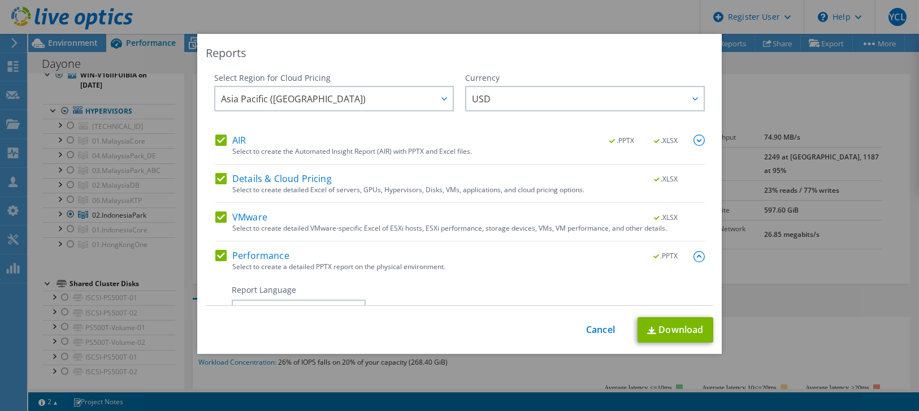
scroll to position [188, 0]
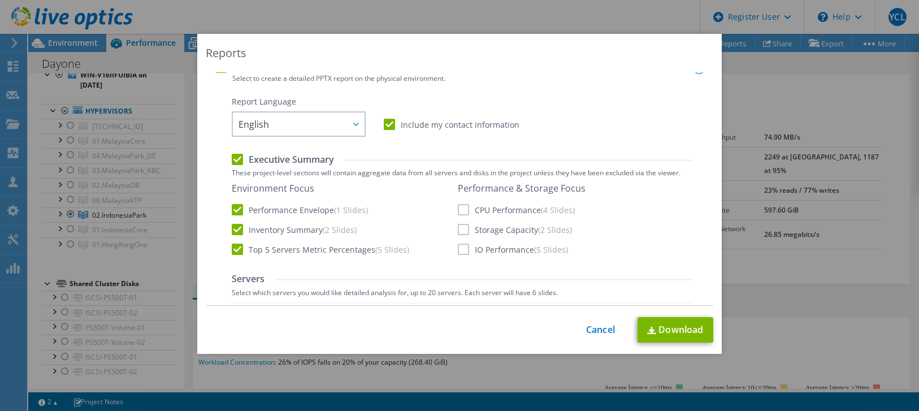
click at [458, 213] on label "CPU Performance (4 Slides)" at bounding box center [516, 209] width 117 height 11
click at [0, 0] on input "CPU Performance (4 Slides)" at bounding box center [0, 0] width 0 height 0
click at [458, 230] on label "Storage Capacity (2 Slides)" at bounding box center [515, 229] width 114 height 11
click at [0, 0] on input "Storage Capacity (2 Slides)" at bounding box center [0, 0] width 0 height 0
click at [459, 248] on label "IO Performance (5 Slides)" at bounding box center [513, 249] width 110 height 11
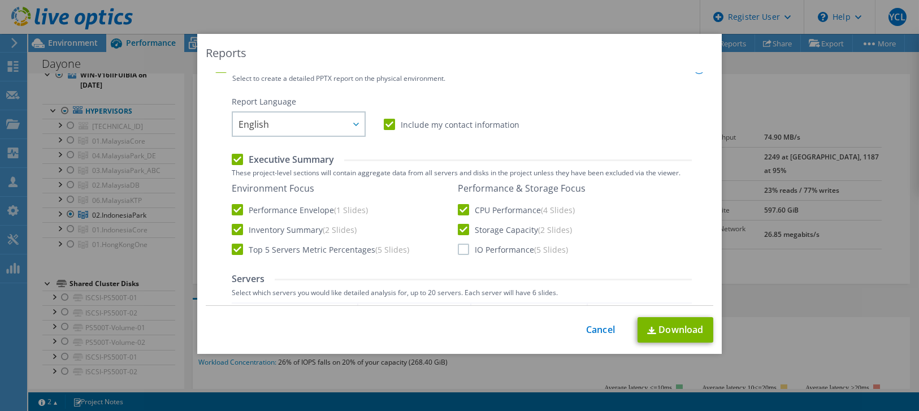
click at [0, 0] on input "IO Performance (5 Slides)" at bounding box center [0, 0] width 0 height 0
click at [647, 327] on img at bounding box center [651, 330] width 9 height 7
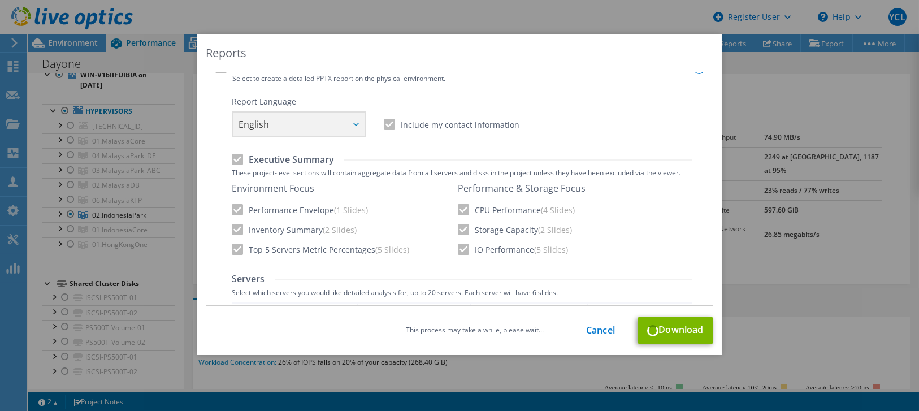
click at [394, 19] on div "Reports Select Region for Cloud Pricing Asia Pacific (Hong Kong) Asia Pacific (…" at bounding box center [459, 205] width 919 height 411
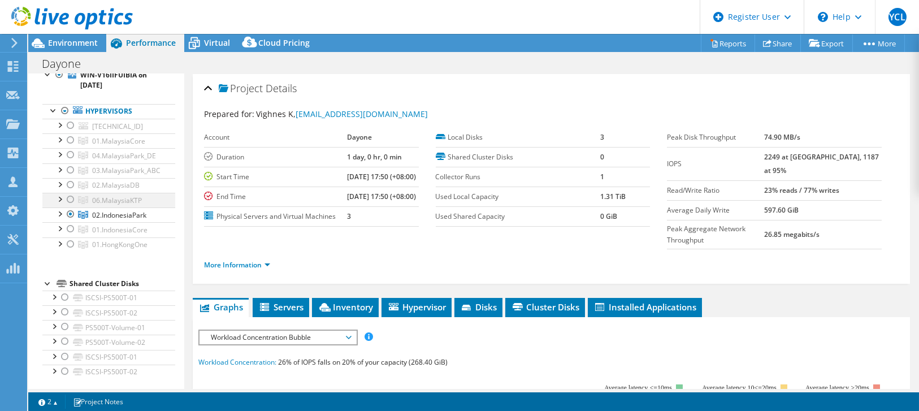
click at [70, 197] on div at bounding box center [70, 200] width 11 height 14
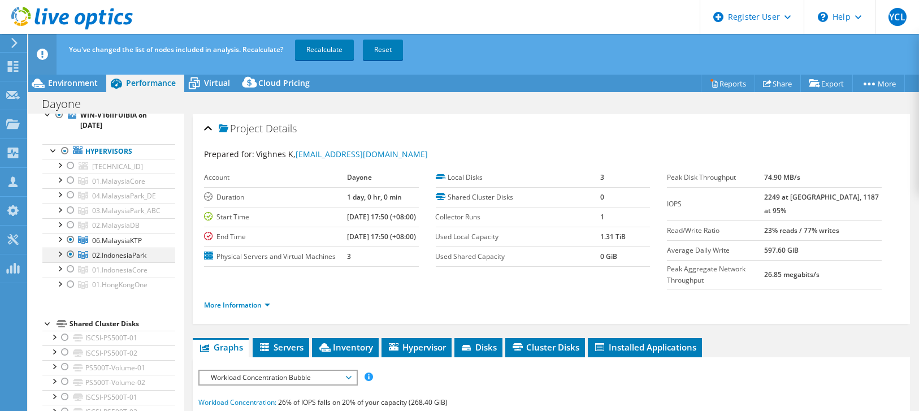
click at [72, 253] on div at bounding box center [70, 255] width 11 height 14
click at [318, 53] on link "Recalculate" at bounding box center [324, 50] width 59 height 20
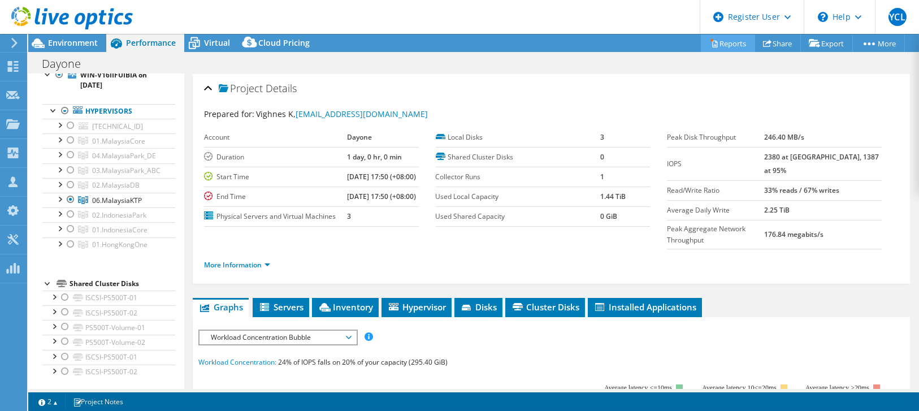
click at [724, 42] on link "Reports" at bounding box center [728, 43] width 54 height 18
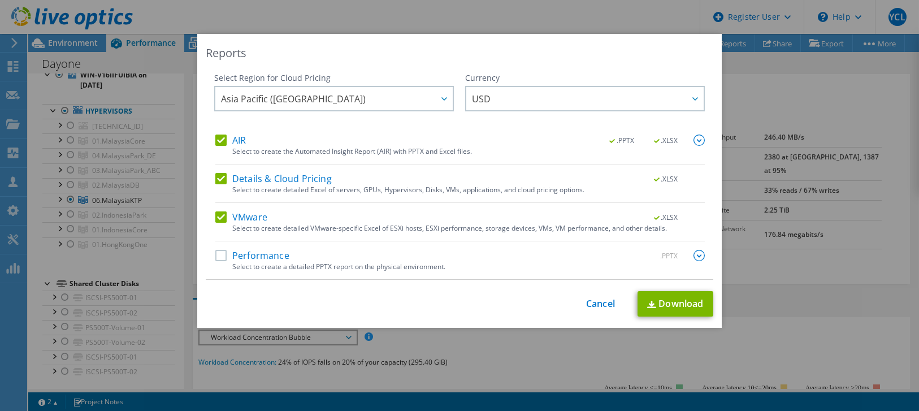
click at [226, 256] on label "Performance" at bounding box center [252, 255] width 74 height 11
click at [0, 0] on input "Performance" at bounding box center [0, 0] width 0 height 0
click at [696, 259] on img at bounding box center [699, 255] width 11 height 11
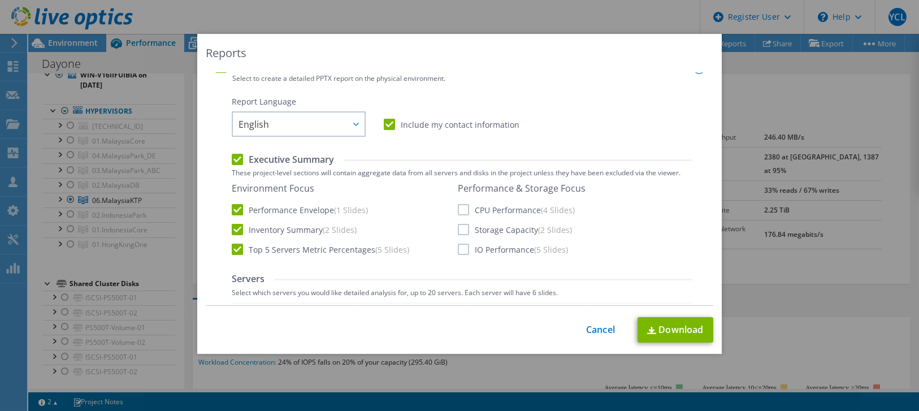
click at [460, 213] on label "CPU Performance (4 Slides)" at bounding box center [516, 209] width 117 height 11
click at [0, 0] on input "CPU Performance (4 Slides)" at bounding box center [0, 0] width 0 height 0
click at [461, 230] on label "Storage Capacity (2 Slides)" at bounding box center [515, 229] width 114 height 11
click at [0, 0] on input "Storage Capacity (2 Slides)" at bounding box center [0, 0] width 0 height 0
click at [458, 252] on label "IO Performance (5 Slides)" at bounding box center [513, 249] width 110 height 11
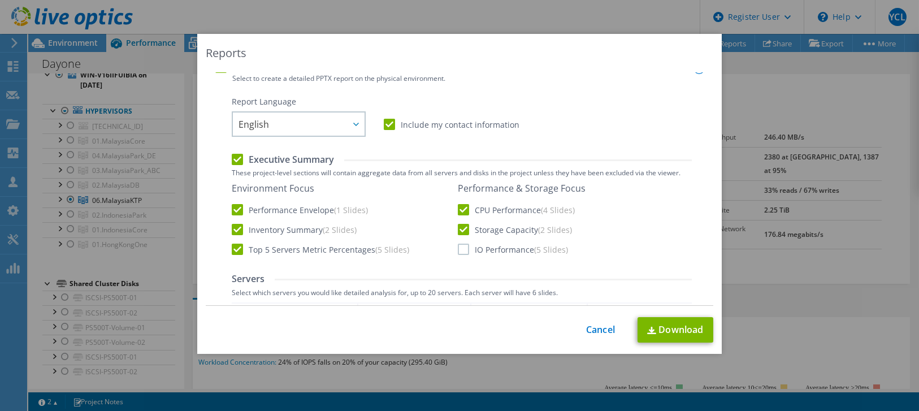
click at [0, 0] on input "IO Performance (5 Slides)" at bounding box center [0, 0] width 0 height 0
click at [650, 329] on img at bounding box center [651, 330] width 9 height 7
click at [592, 328] on link "Cancel" at bounding box center [600, 329] width 29 height 11
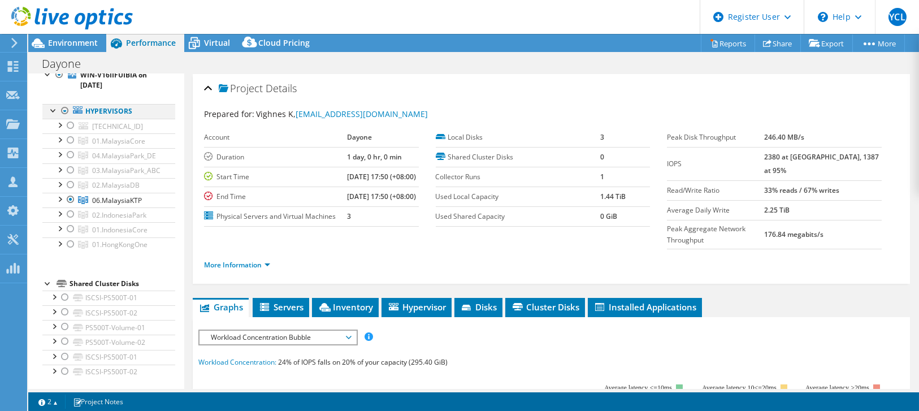
click at [62, 112] on div at bounding box center [64, 111] width 11 height 14
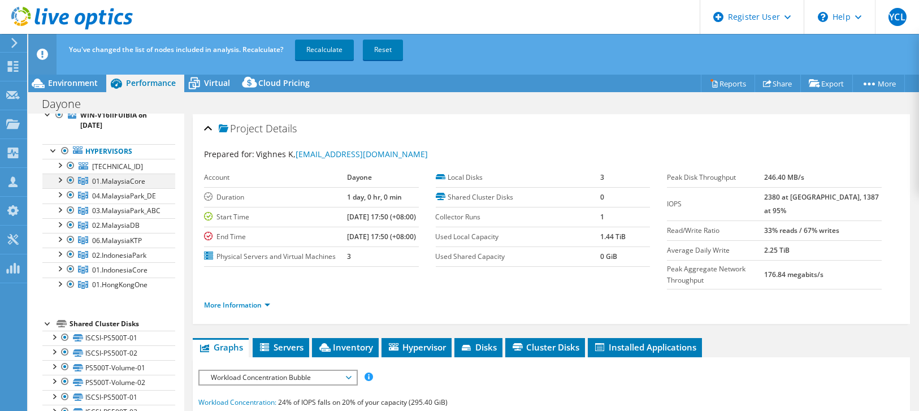
click at [70, 176] on div at bounding box center [70, 181] width 11 height 14
click at [72, 192] on div at bounding box center [70, 195] width 11 height 14
click at [62, 194] on div at bounding box center [59, 193] width 11 height 11
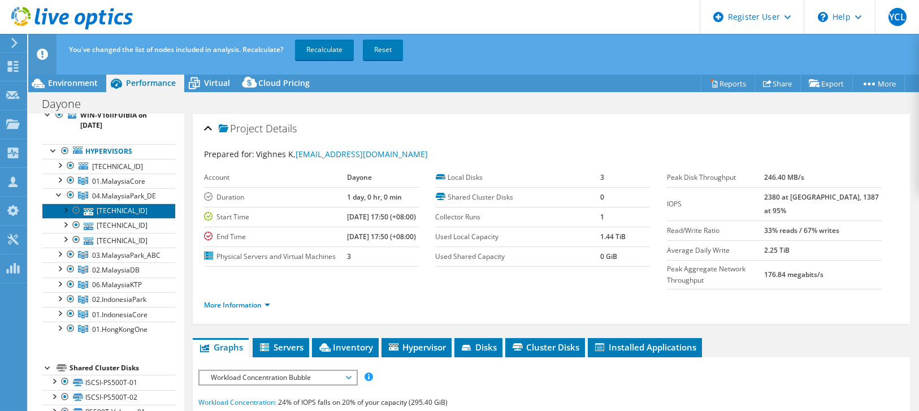
click at [116, 209] on link "10.244.16.2" at bounding box center [108, 211] width 133 height 15
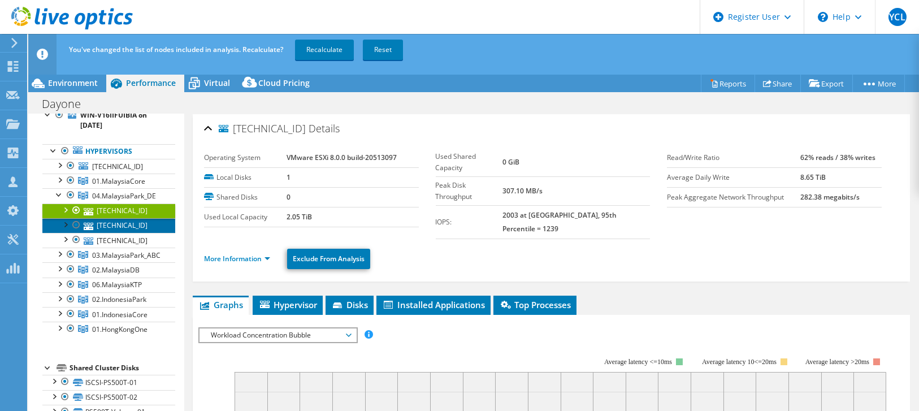
click at [123, 222] on link "10.244.16.1" at bounding box center [108, 225] width 133 height 15
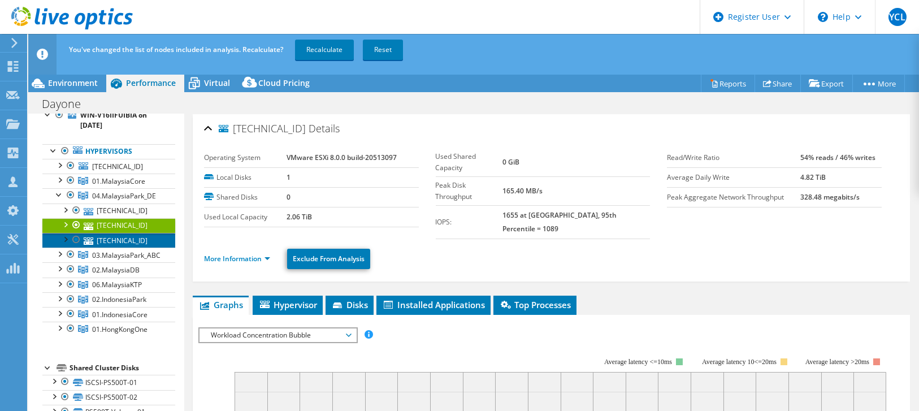
click at [129, 238] on link "10.244.16.3" at bounding box center [108, 240] width 133 height 15
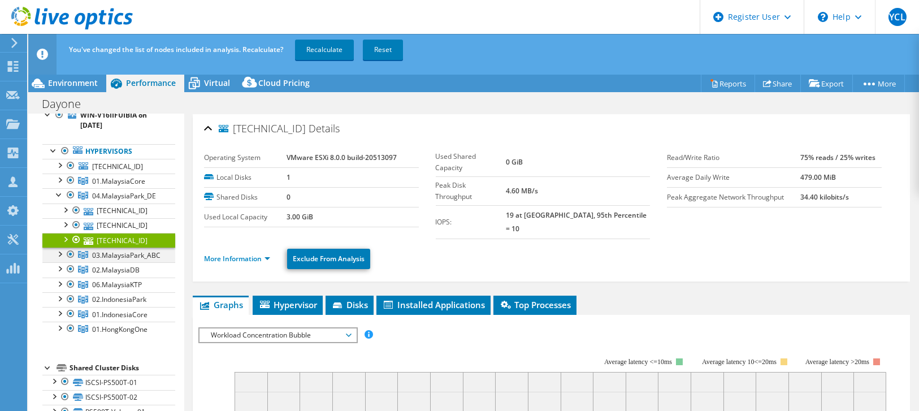
click at [63, 252] on div at bounding box center [59, 253] width 11 height 11
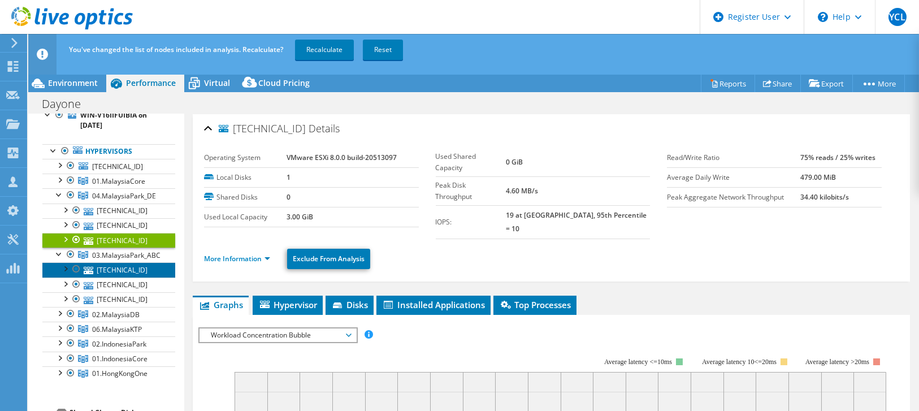
click at [121, 269] on link "10.128.67.2" at bounding box center [108, 269] width 133 height 15
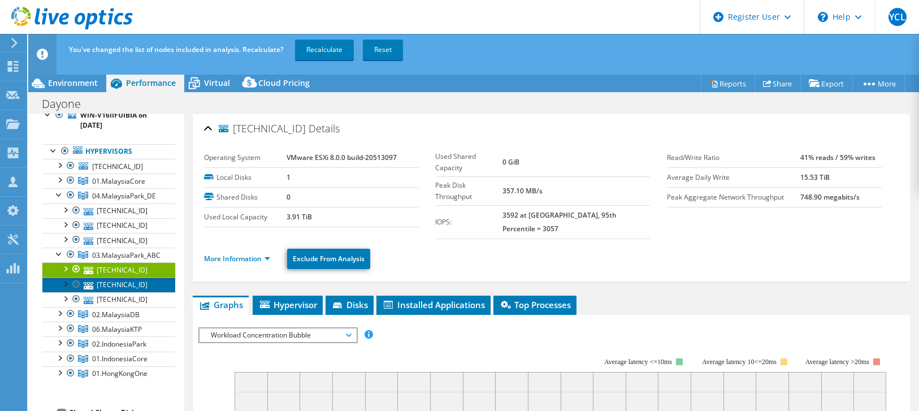
click at [120, 281] on link "10.128.67.3" at bounding box center [108, 285] width 133 height 15
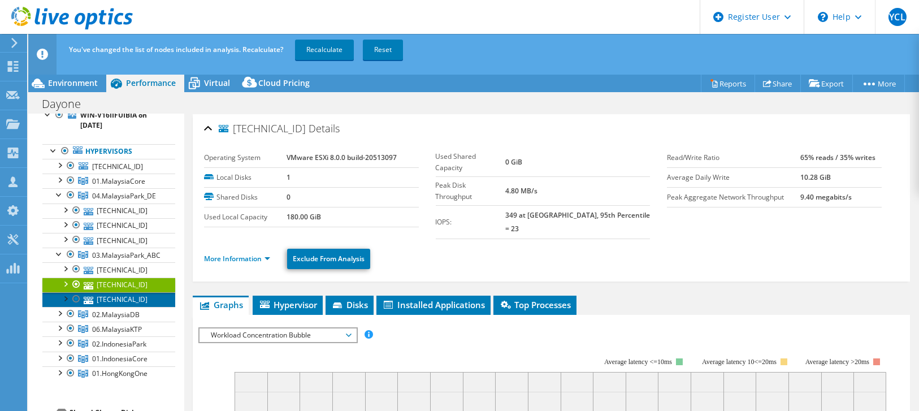
click at [122, 295] on link "10.128.67.1" at bounding box center [108, 299] width 133 height 15
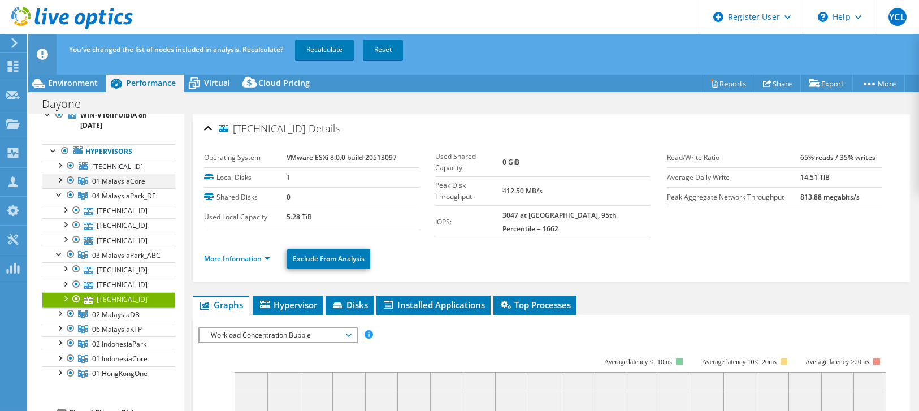
click at [59, 177] on div at bounding box center [59, 179] width 11 height 11
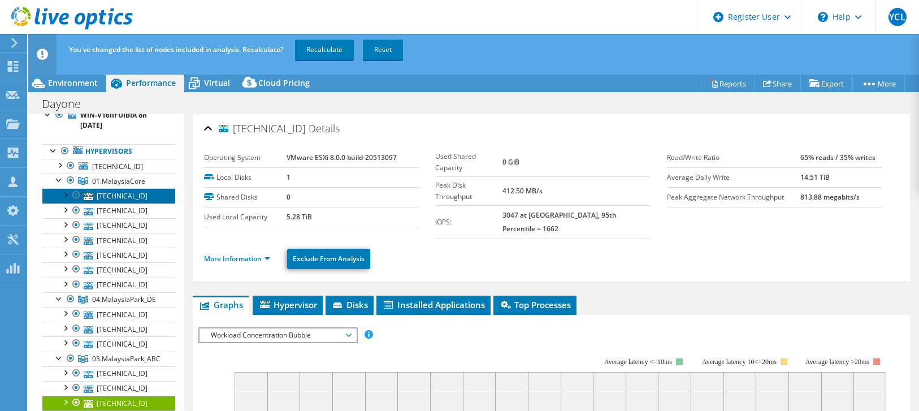
click at [114, 196] on link "10.128.58.4" at bounding box center [108, 195] width 133 height 15
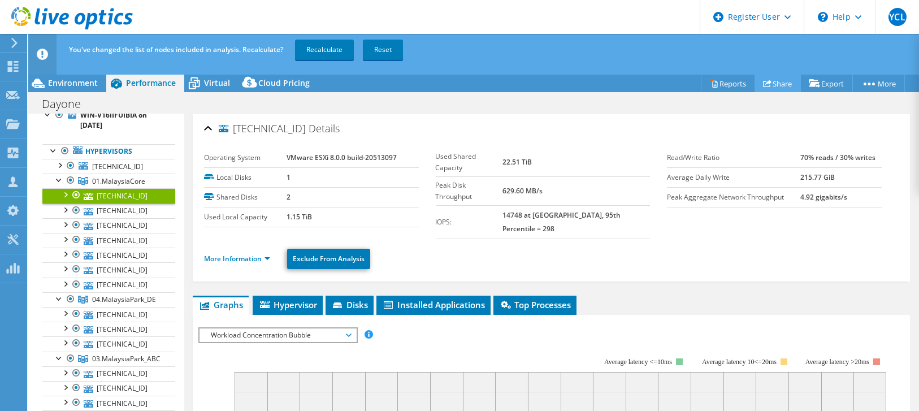
click at [769, 81] on link "Share" at bounding box center [778, 84] width 46 height 18
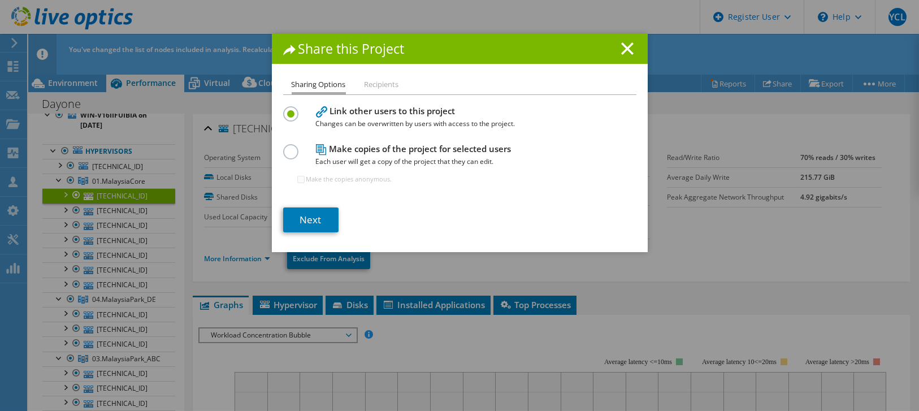
click at [289, 147] on label at bounding box center [293, 145] width 20 height 3
click at [0, 0] on input "radio" at bounding box center [0, 0] width 0 height 0
click at [318, 224] on link "Next" at bounding box center [310, 219] width 55 height 25
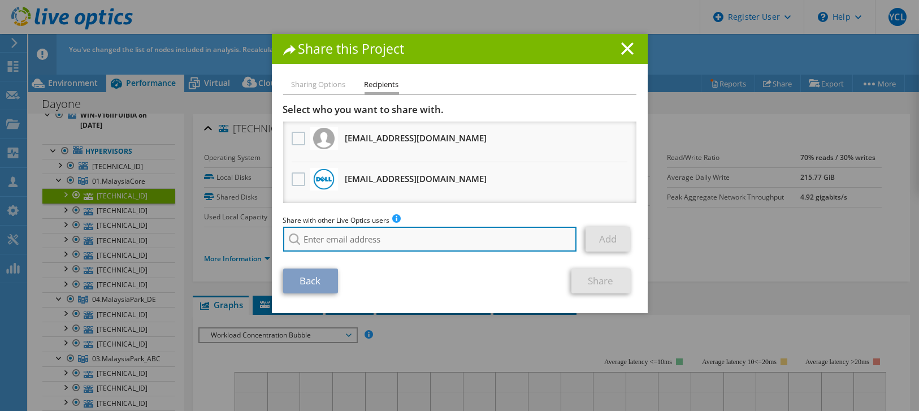
click at [334, 238] on input "search" at bounding box center [430, 239] width 294 height 25
drag, startPoint x: 341, startPoint y: 241, endPoint x: 271, endPoint y: 238, distance: 70.2
click at [272, 238] on div "Sharing Options Recipients Link other users to this project Changes can be over…" at bounding box center [460, 195] width 376 height 235
paste input "Choosaeng, Watcharaphong <Watcharaphong.Choosaeng@dell.com>"
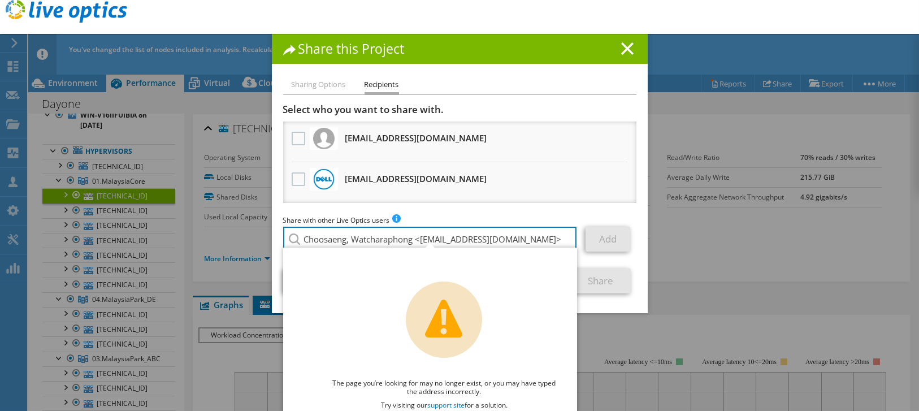
scroll to position [0, 7]
drag, startPoint x: 428, startPoint y: 236, endPoint x: 571, endPoint y: 224, distance: 142.9
click at [571, 224] on div "Share with other Live Optics users Enter a single email address and click add. …" at bounding box center [459, 235] width 353 height 43
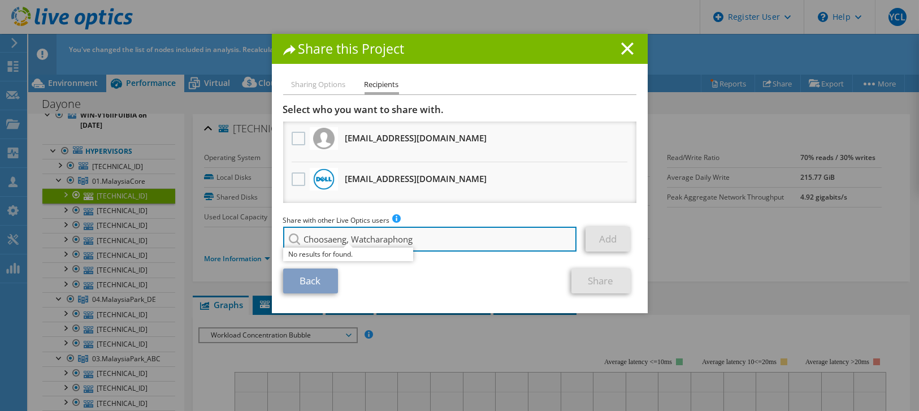
click at [348, 241] on input "Choosaeng, Watcharaphong" at bounding box center [430, 239] width 294 height 25
type input "Watcharaphong"
drag, startPoint x: 366, startPoint y: 237, endPoint x: 243, endPoint y: 230, distance: 124.0
click at [243, 230] on div "Share this Project Sharing Options Recipients Link other users to this project …" at bounding box center [459, 205] width 919 height 343
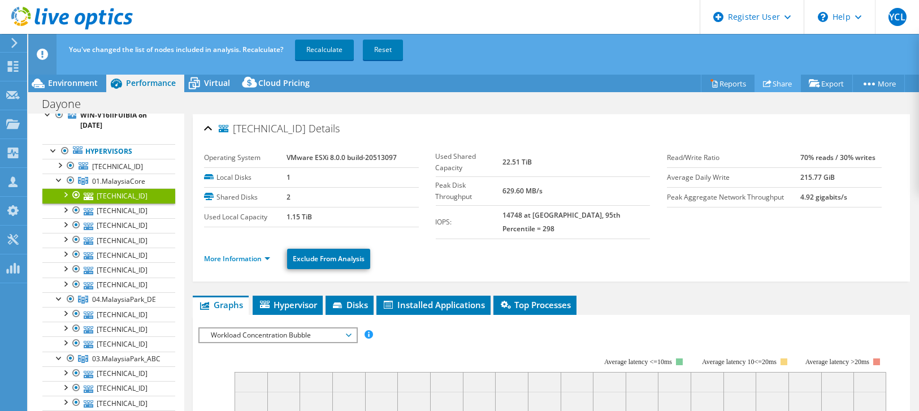
click at [764, 83] on use at bounding box center [767, 83] width 8 height 7
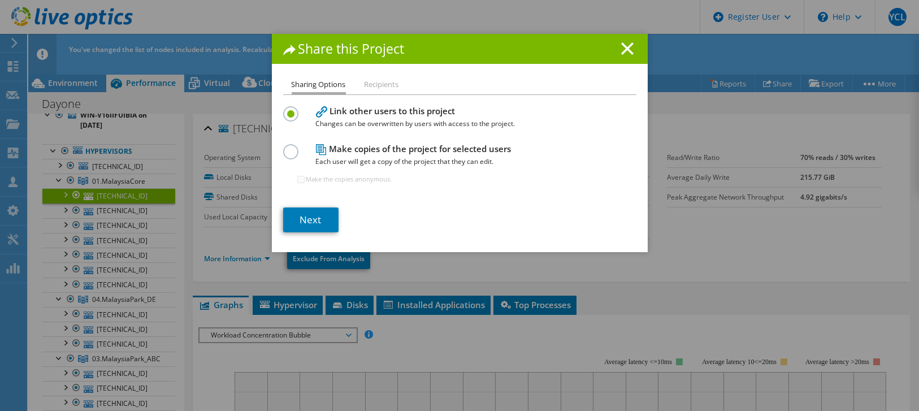
click at [283, 147] on label at bounding box center [293, 145] width 20 height 3
click at [0, 0] on input "radio" at bounding box center [0, 0] width 0 height 0
click at [315, 222] on link "Next" at bounding box center [310, 219] width 55 height 25
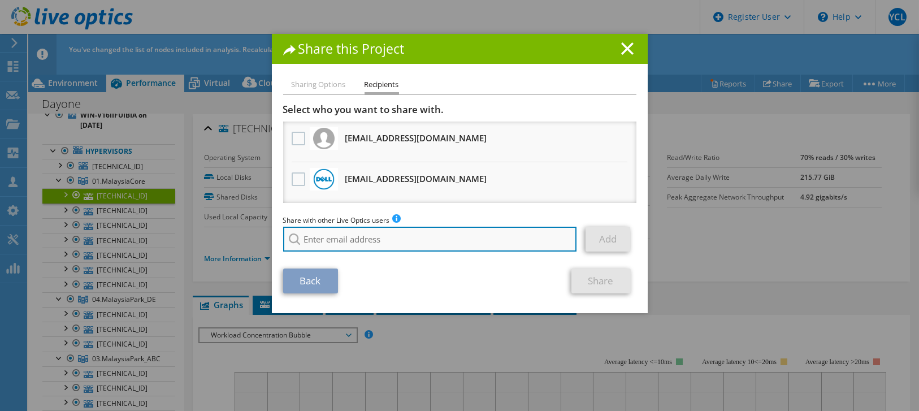
click at [318, 239] on input "search" at bounding box center [430, 239] width 294 height 25
paste input "madhavi.g1@dell.com"
type input "Madhavi.G1@dell.com"
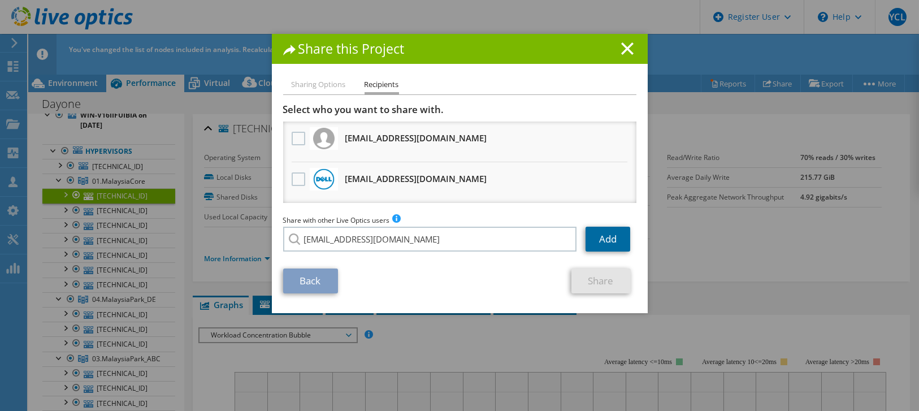
click at [601, 239] on link "Add" at bounding box center [608, 239] width 45 height 25
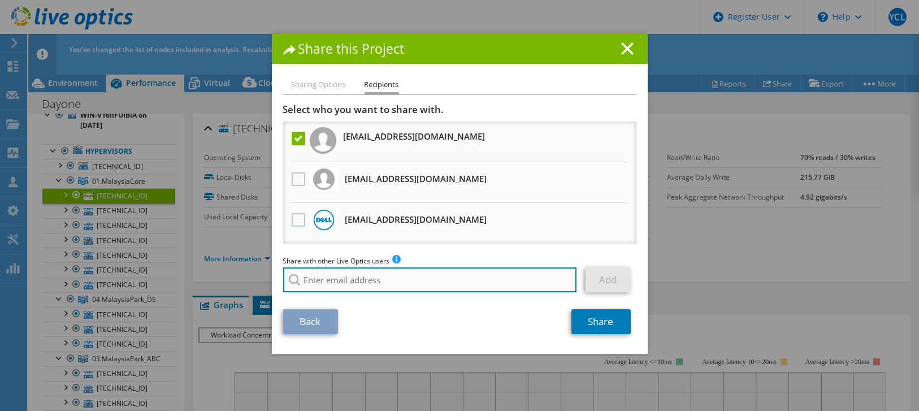
click at [326, 284] on input "search" at bounding box center [430, 279] width 294 height 25
paste input "watcharaphong.choosaeng@dell.com"
type input "Watcharaphong.Choosaeng@dell.com"
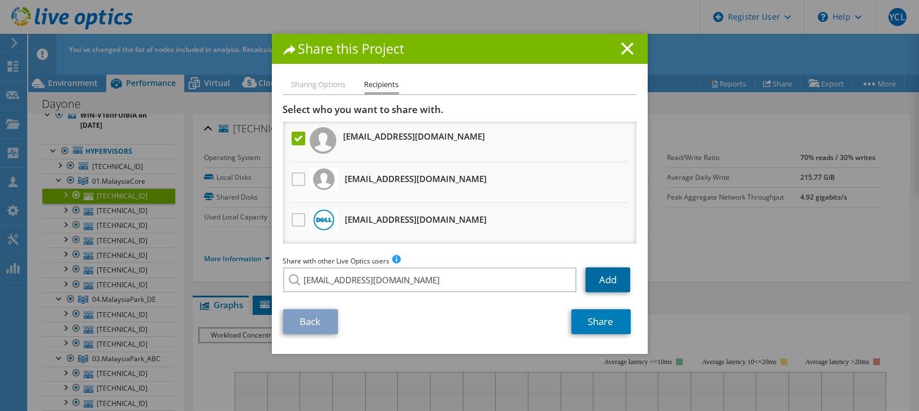
click at [607, 281] on link "Add" at bounding box center [608, 279] width 45 height 25
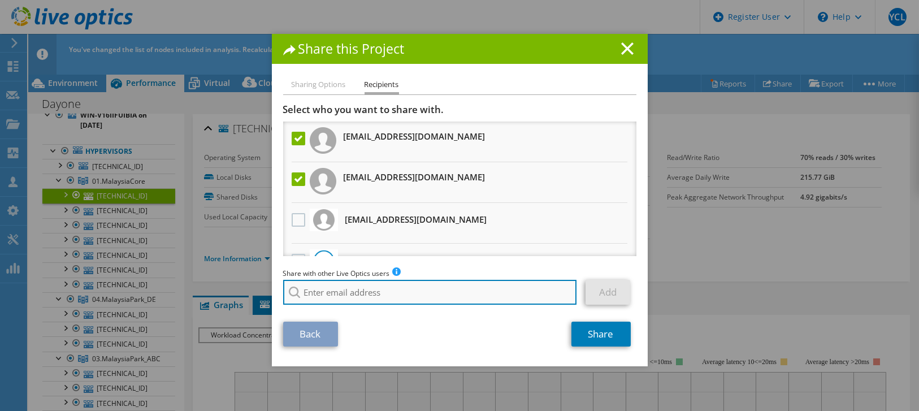
click at [306, 296] on input "search" at bounding box center [430, 292] width 294 height 25
paste input "watcharaphong.choosaeng@dell.com"
type input "Watcharaphong.Choosaeng@dell.com"
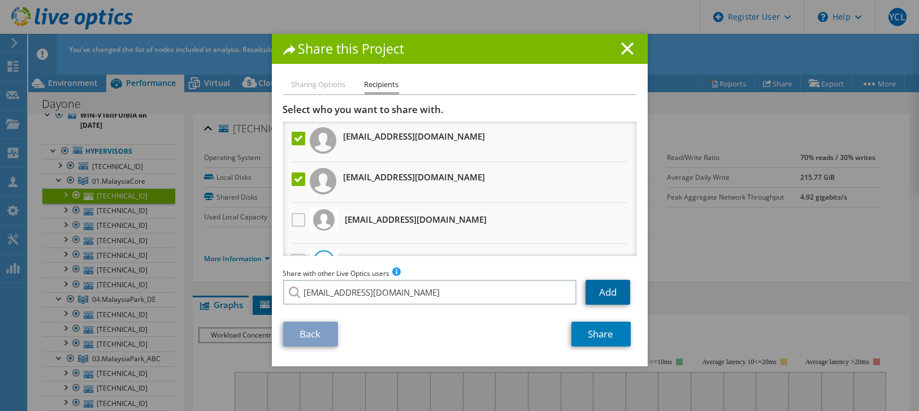
click at [604, 289] on link "Add" at bounding box center [608, 292] width 45 height 25
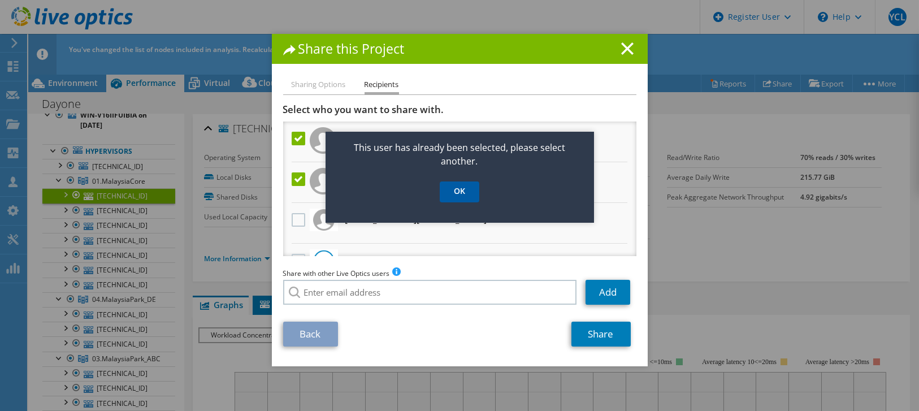
click at [458, 193] on link "OK" at bounding box center [460, 191] width 40 height 21
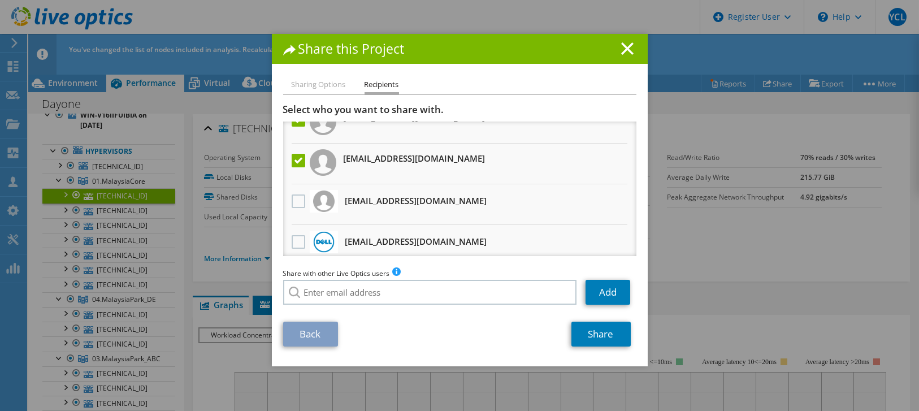
scroll to position [27, 0]
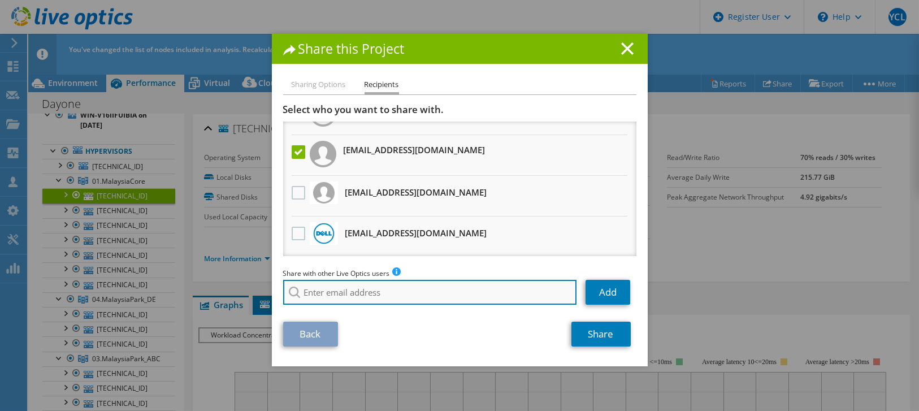
click at [346, 296] on input "search" at bounding box center [430, 292] width 294 height 25
paste input "watcharaphong.choosaeng@dell.com"
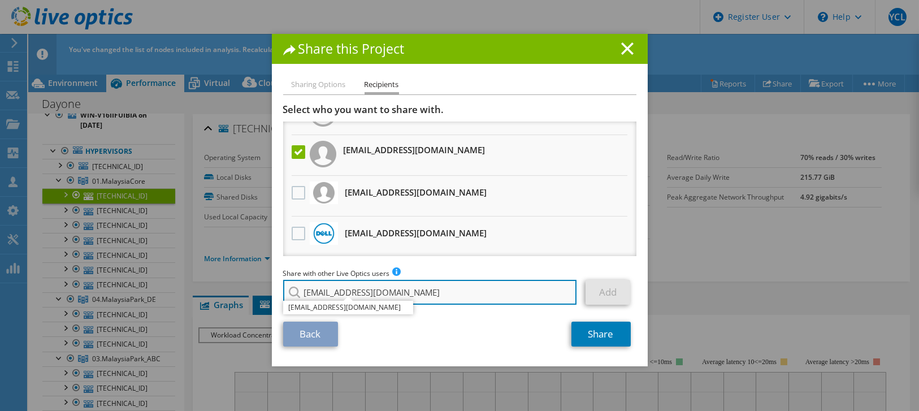
type input "Watcharaphong.Choosaeng@dell.com"
drag, startPoint x: 464, startPoint y: 293, endPoint x: 104, endPoint y: 301, distance: 359.6
click at [104, 301] on div "Share this Project Sharing Options Recipients Link other users to this project …" at bounding box center [459, 205] width 919 height 343
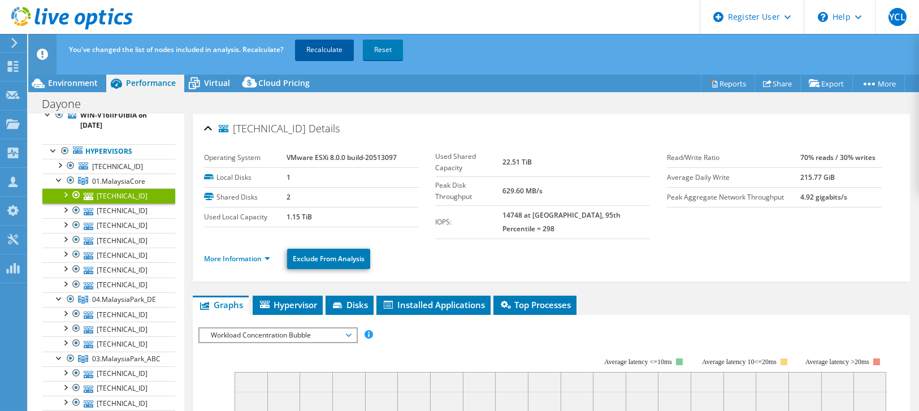
click at [325, 51] on link "Recalculate" at bounding box center [324, 50] width 59 height 20
click at [775, 85] on link "Share" at bounding box center [778, 84] width 46 height 18
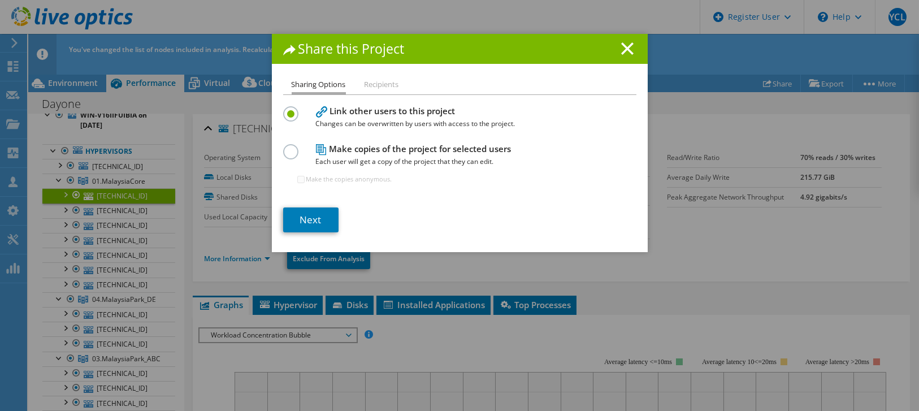
click at [291, 147] on label at bounding box center [293, 145] width 20 height 3
click at [0, 0] on input "radio" at bounding box center [0, 0] width 0 height 0
click at [317, 221] on link "Next" at bounding box center [310, 219] width 55 height 25
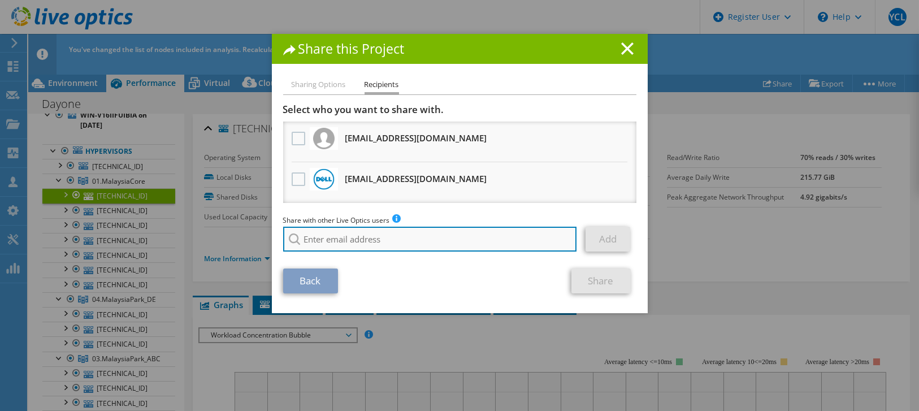
click at [336, 240] on input "search" at bounding box center [430, 239] width 294 height 25
paste input "watcharaphong.choosaeng@dell.com"
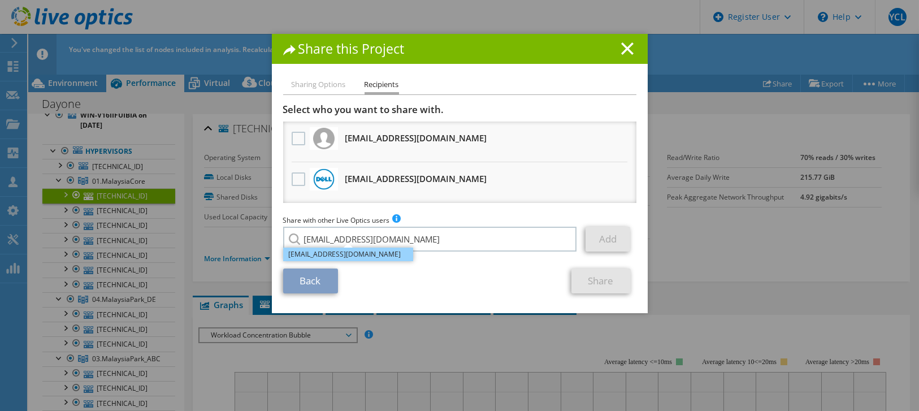
click at [315, 254] on li "Watcharaphong.Choosaeng@dell.com" at bounding box center [348, 255] width 130 height 14
type input "Watcharaphong.Choosaeng@dell.com"
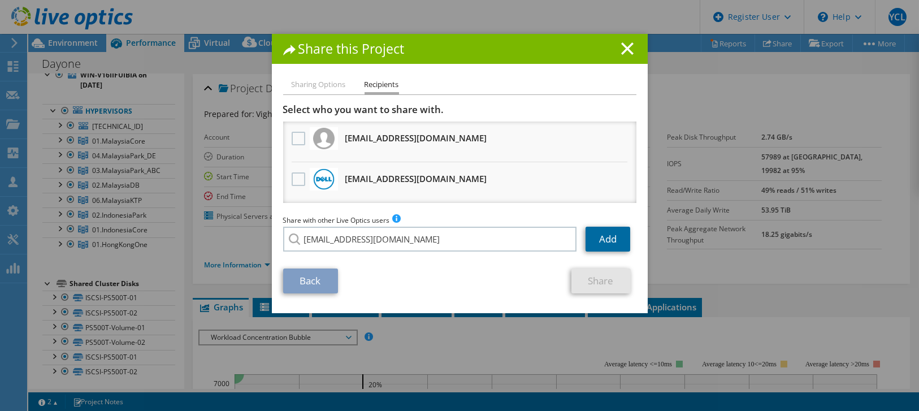
click at [603, 241] on link "Add" at bounding box center [608, 239] width 45 height 25
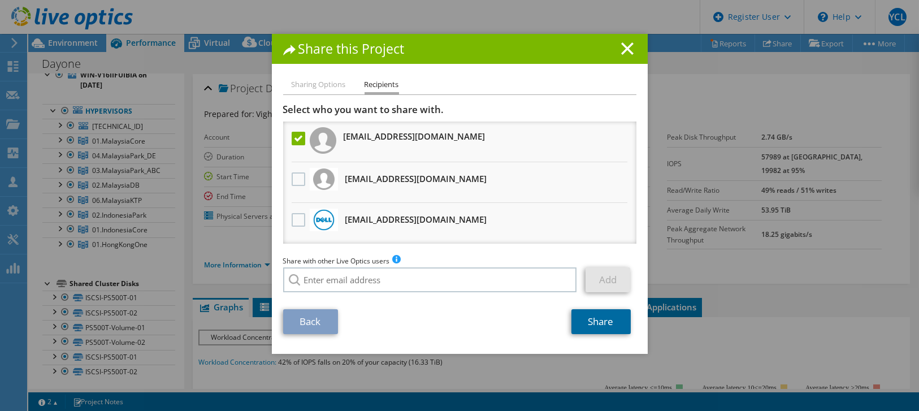
click at [585, 318] on link "Share" at bounding box center [601, 321] width 59 height 25
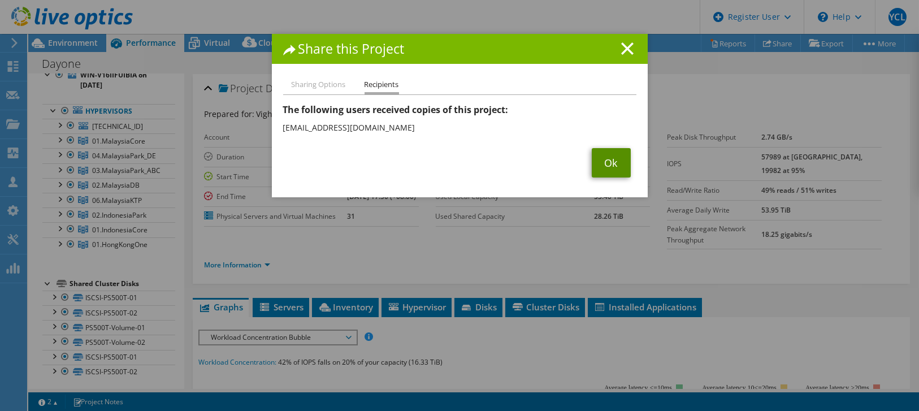
click at [609, 167] on link "Ok" at bounding box center [611, 162] width 39 height 29
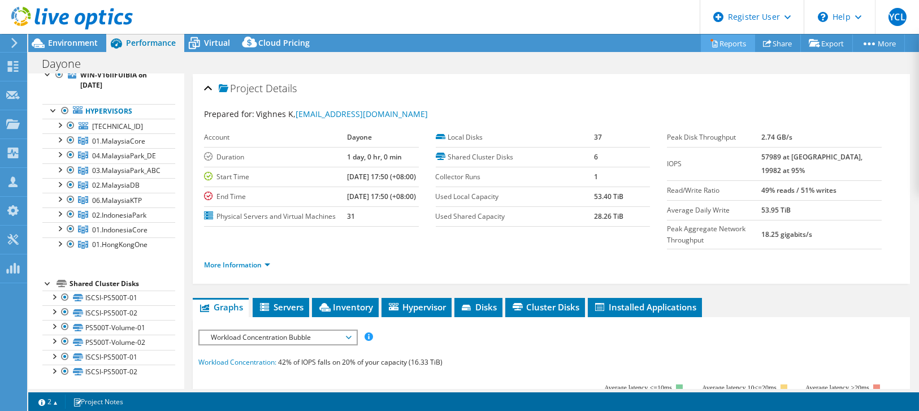
click at [726, 44] on link "Reports" at bounding box center [728, 43] width 54 height 18
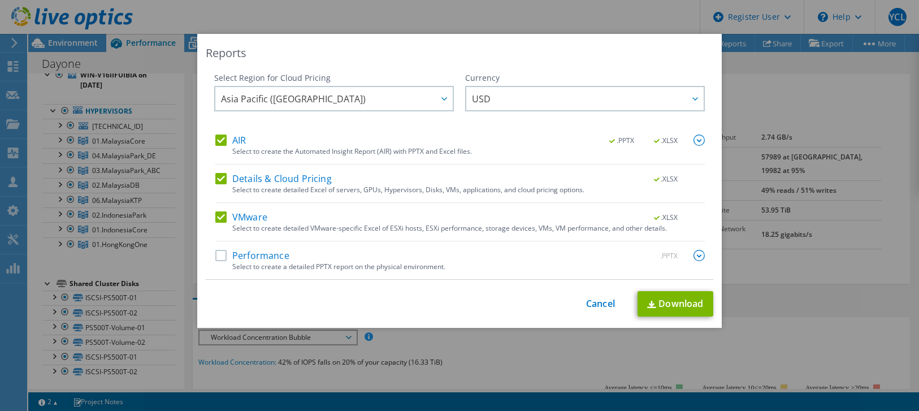
click at [769, 44] on div "Reports Select Region for Cloud Pricing Asia Pacific (Hong Kong) Asia Pacific (…" at bounding box center [459, 205] width 919 height 343
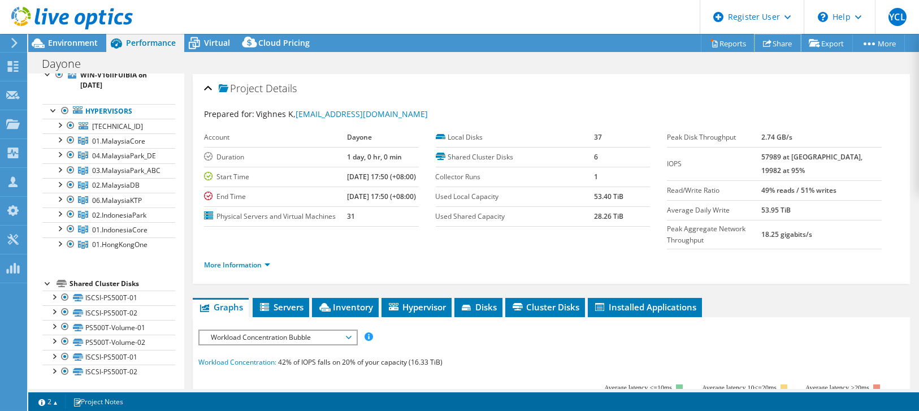
click at [769, 44] on link "Share" at bounding box center [778, 43] width 46 height 18
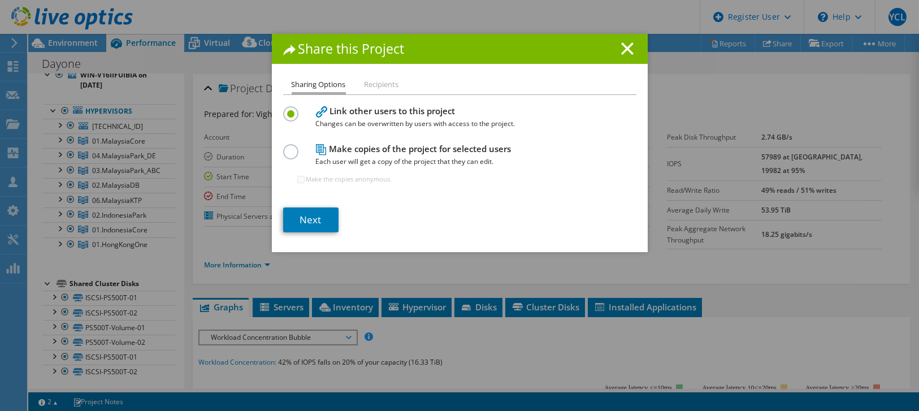
click at [285, 147] on label at bounding box center [293, 145] width 20 height 3
click at [0, 0] on input "radio" at bounding box center [0, 0] width 0 height 0
click at [297, 215] on link "Next" at bounding box center [310, 219] width 55 height 25
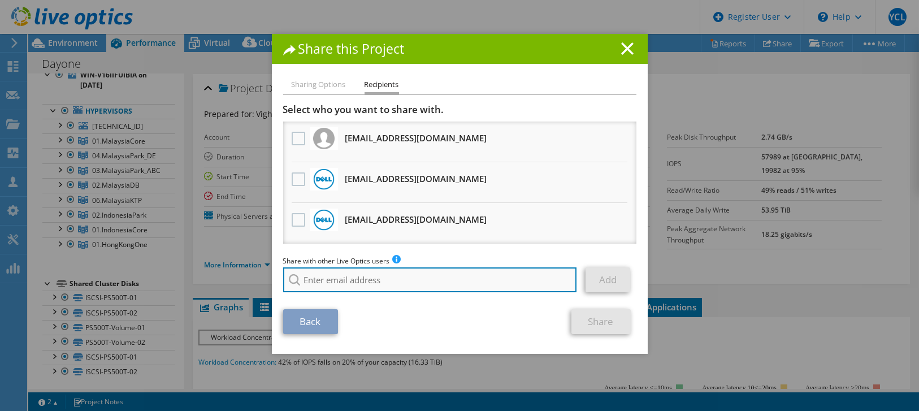
click at [330, 287] on input "search" at bounding box center [430, 279] width 294 height 25
paste input "watcharaphong.choosaeng@dell.com"
type input "Watcharaphong.Choosaeng@dell.com"
drag, startPoint x: 465, startPoint y: 279, endPoint x: 233, endPoint y: 290, distance: 232.0
click at [233, 290] on div "Share this Project Sharing Options Recipients Link other users to this project …" at bounding box center [459, 205] width 919 height 343
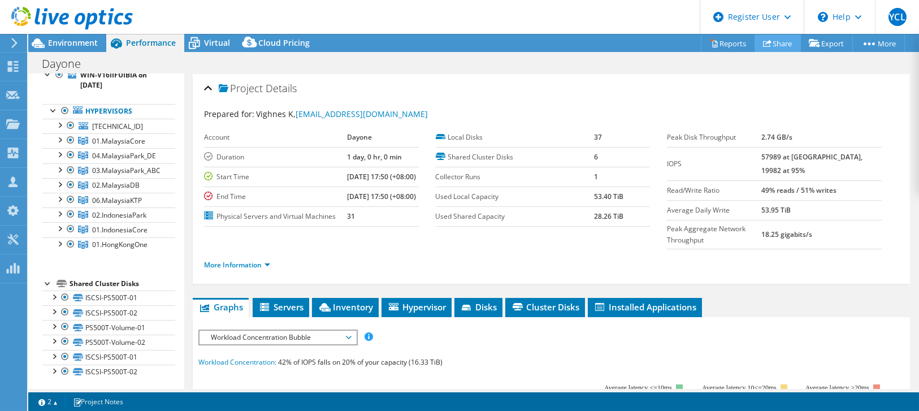
click at [767, 38] on link "Share" at bounding box center [778, 43] width 46 height 18
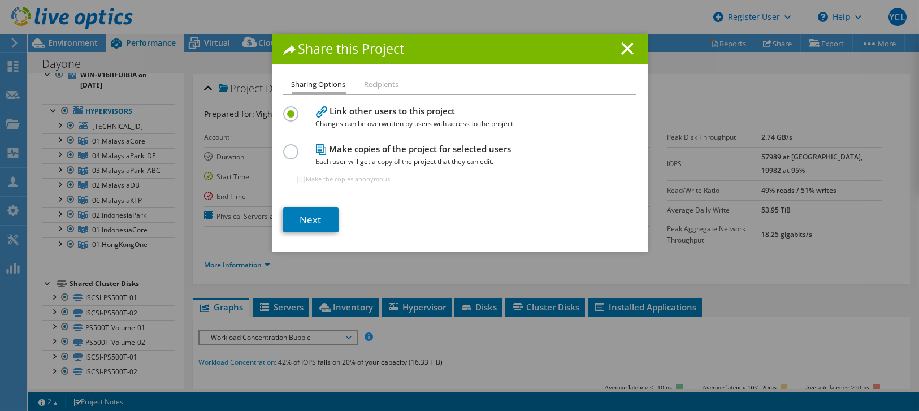
click at [286, 147] on label at bounding box center [293, 145] width 20 height 3
click at [0, 0] on input "radio" at bounding box center [0, 0] width 0 height 0
click at [306, 222] on link "Next" at bounding box center [310, 219] width 55 height 25
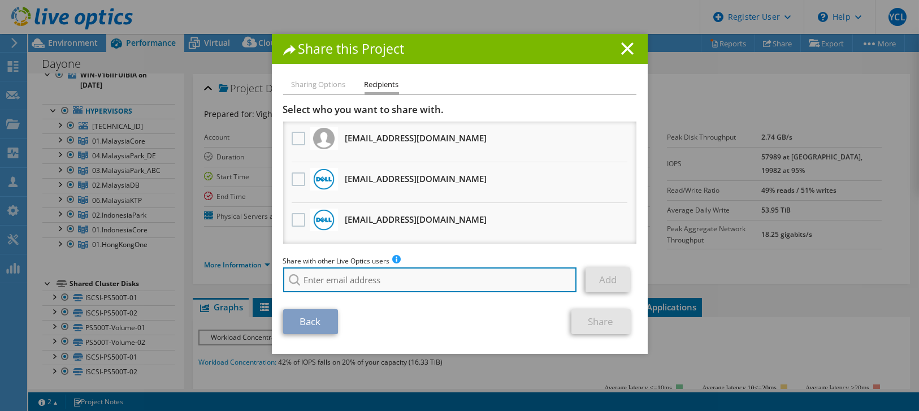
click at [355, 283] on input "search" at bounding box center [430, 279] width 294 height 25
paste input "madhavi.g1@dell.com"
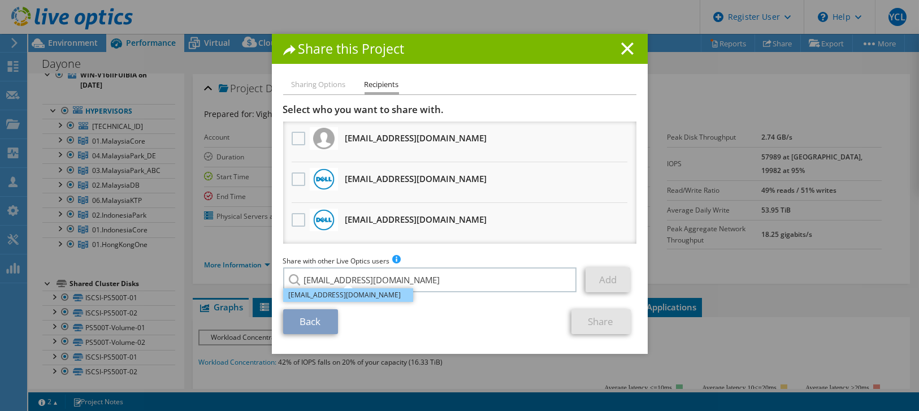
type input "Madhavi.G1@dell.com"
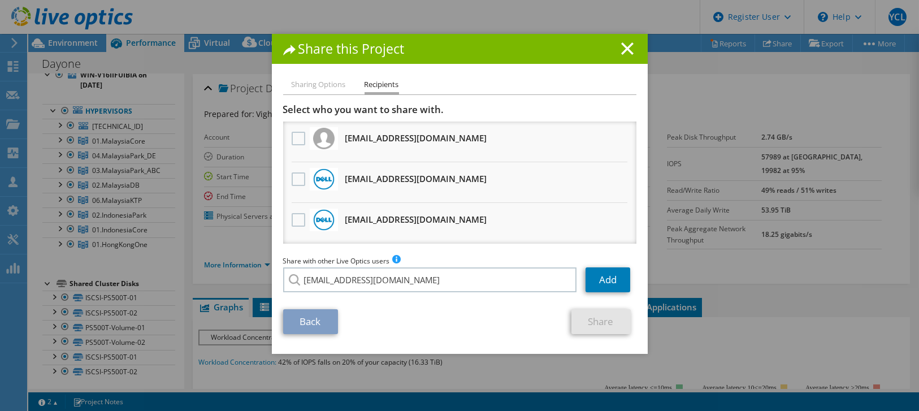
click at [348, 292] on li "Madhavi.G1@dell.com" at bounding box center [348, 288] width 130 height 14
click at [606, 279] on link "Add" at bounding box center [608, 279] width 45 height 25
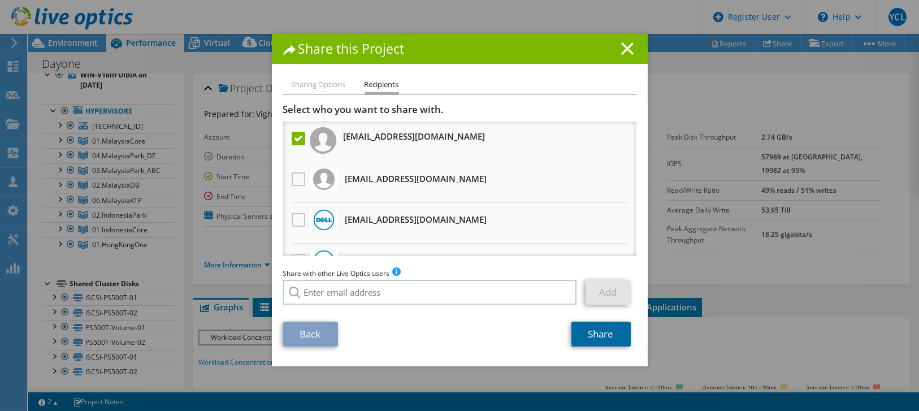
click at [588, 336] on link "Share" at bounding box center [601, 334] width 59 height 25
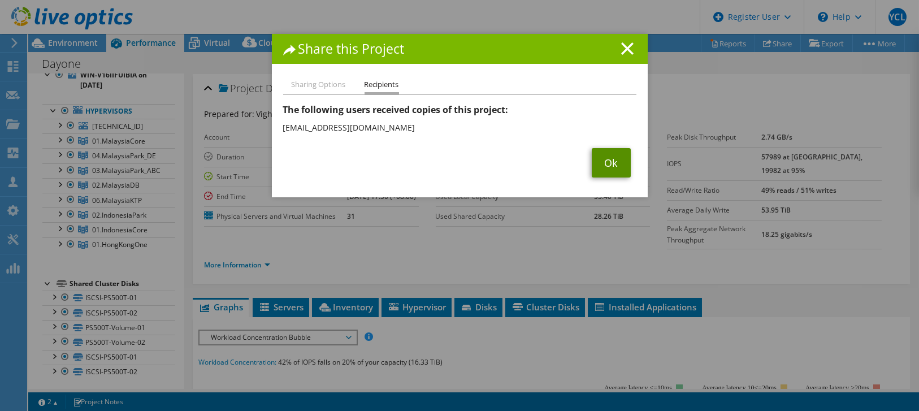
click at [616, 171] on link "Ok" at bounding box center [611, 162] width 39 height 29
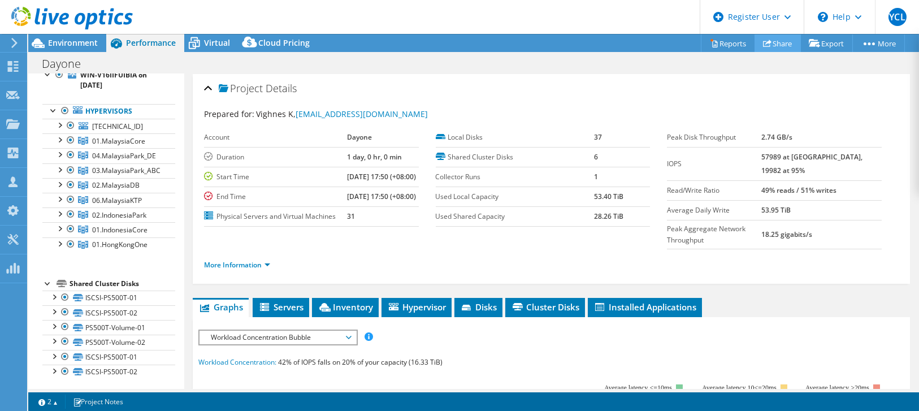
click at [768, 44] on link "Share" at bounding box center [778, 43] width 46 height 18
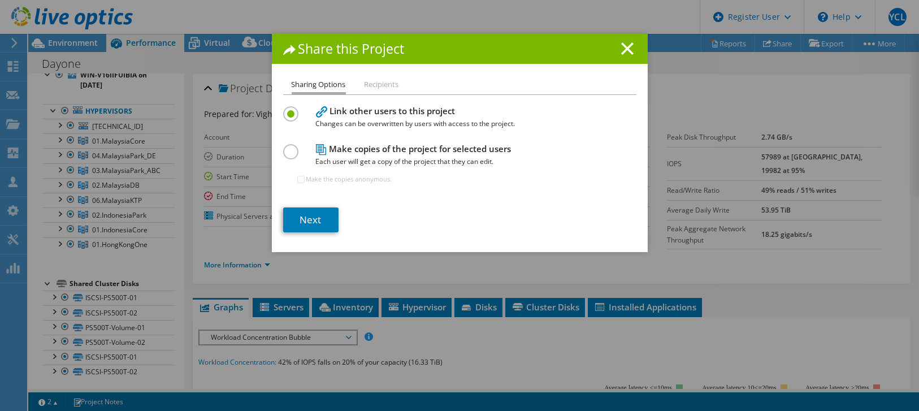
click at [284, 147] on label at bounding box center [293, 145] width 20 height 3
click at [0, 0] on input "radio" at bounding box center [0, 0] width 0 height 0
click at [302, 212] on link "Next" at bounding box center [310, 219] width 55 height 25
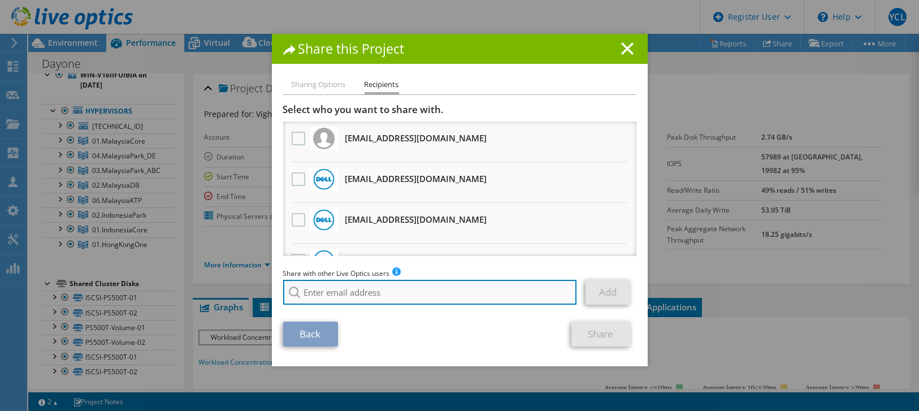
click at [323, 288] on input "search" at bounding box center [430, 292] width 294 height 25
paste input "lakshminarasimhan.chaary@dell.com"
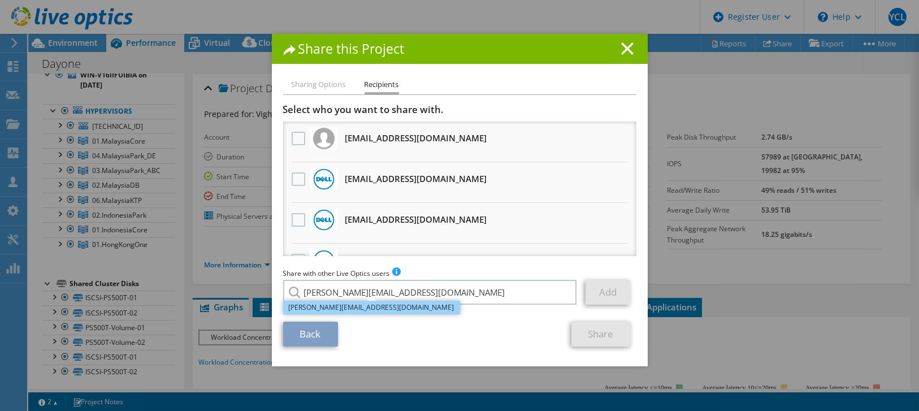
click at [309, 310] on li "Lakshminarasimhan.Chaary@dell.com" at bounding box center [371, 308] width 177 height 14
type input "Lakshminarasimhan.Chaary@dell.com"
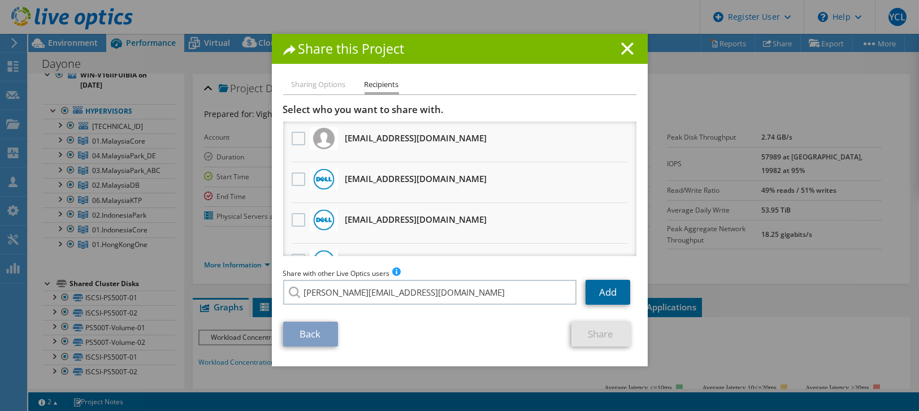
click at [602, 292] on link "Add" at bounding box center [608, 292] width 45 height 25
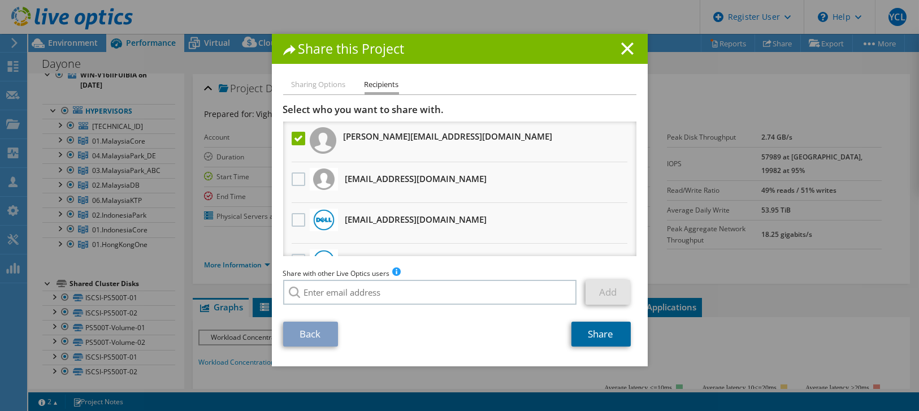
click at [596, 331] on link "Share" at bounding box center [601, 334] width 59 height 25
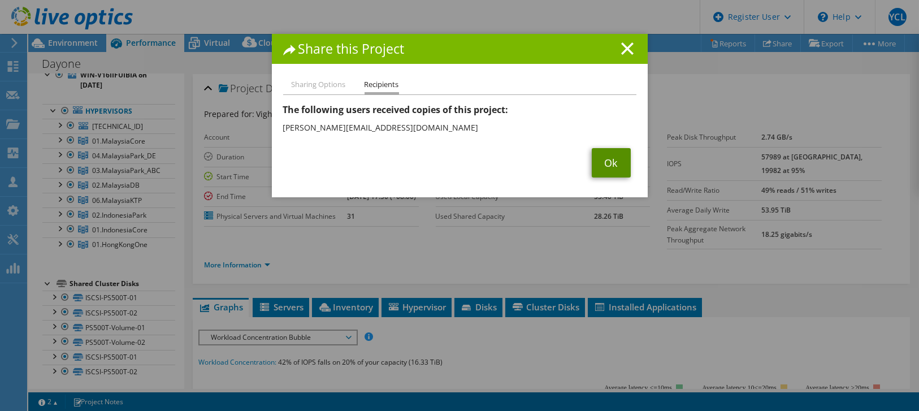
click at [618, 172] on link "Ok" at bounding box center [611, 162] width 39 height 29
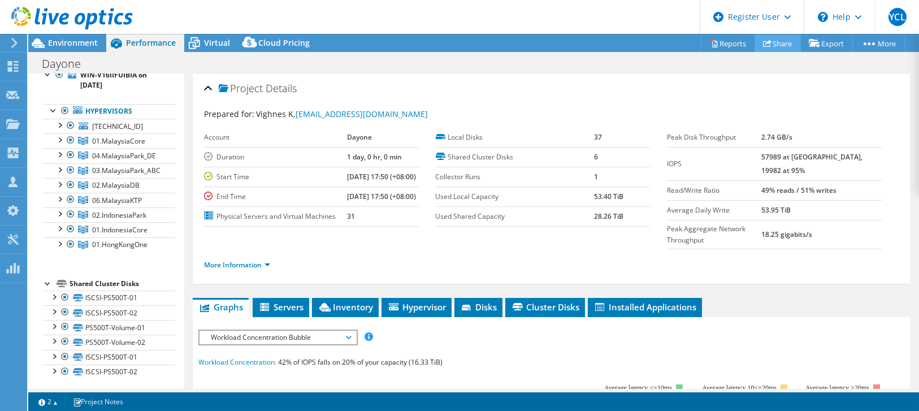
click at [774, 38] on link "Share" at bounding box center [778, 43] width 46 height 18
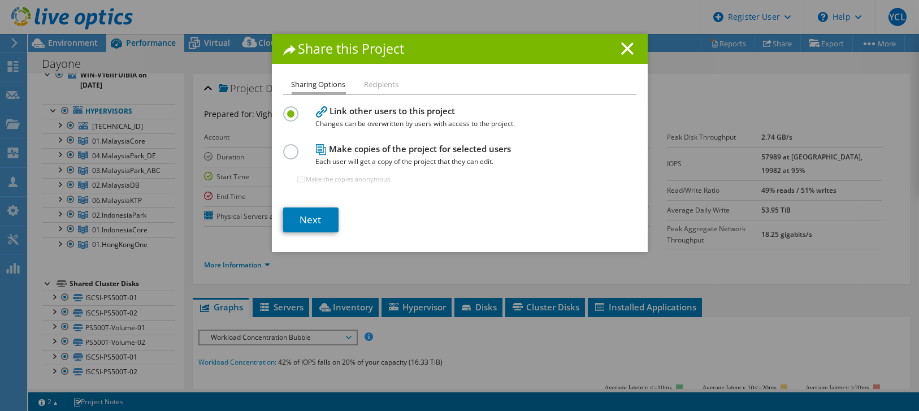
click at [290, 147] on label at bounding box center [293, 145] width 20 height 3
click at [0, 0] on input "radio" at bounding box center [0, 0] width 0 height 0
click at [309, 223] on link "Next" at bounding box center [310, 219] width 55 height 25
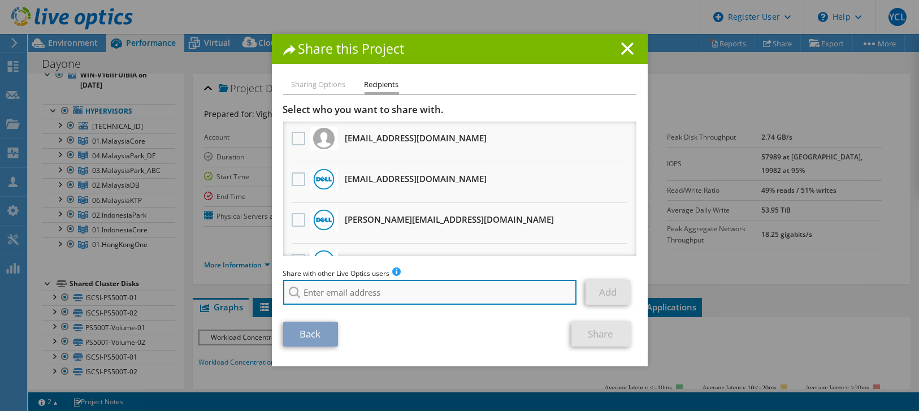
click at [392, 295] on input "search" at bounding box center [430, 292] width 294 height 25
paste input "weiyang.lee@dell.com"
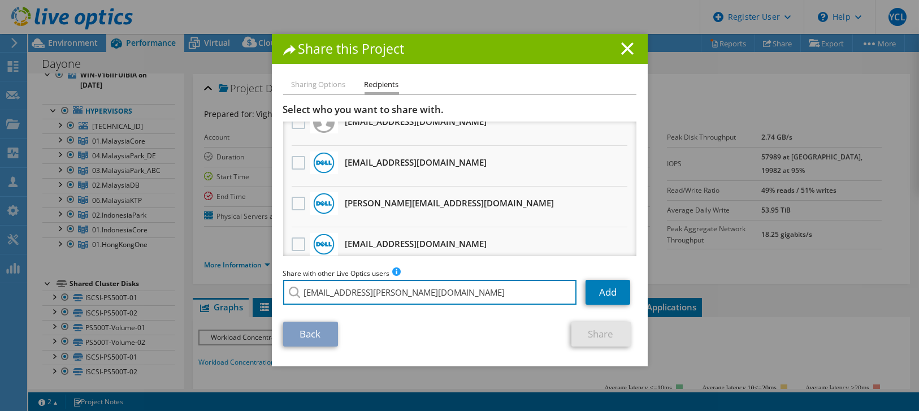
scroll to position [0, 0]
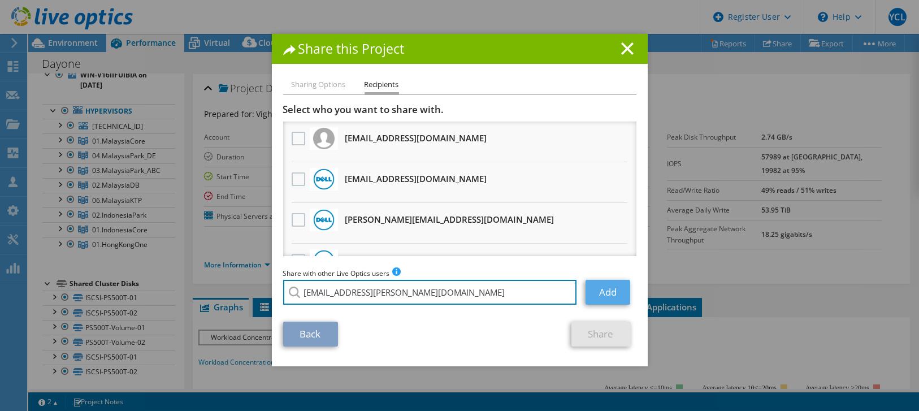
type input "WeiYang.Lee@dell.com"
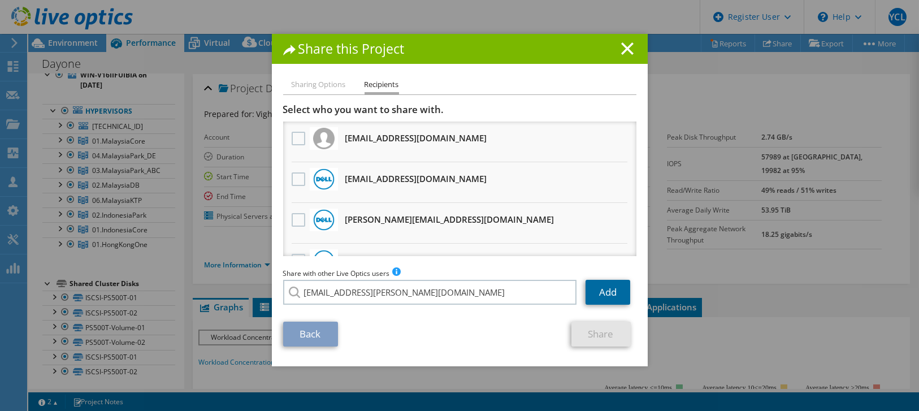
click at [595, 297] on link "Add" at bounding box center [608, 292] width 45 height 25
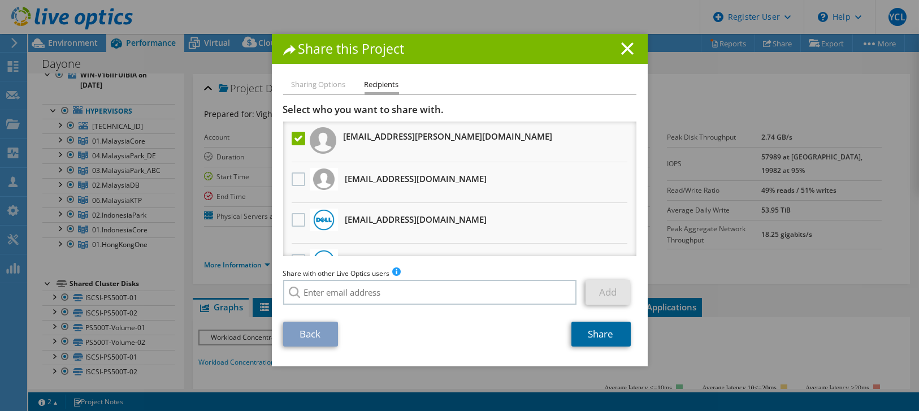
click at [592, 341] on link "Share" at bounding box center [601, 334] width 59 height 25
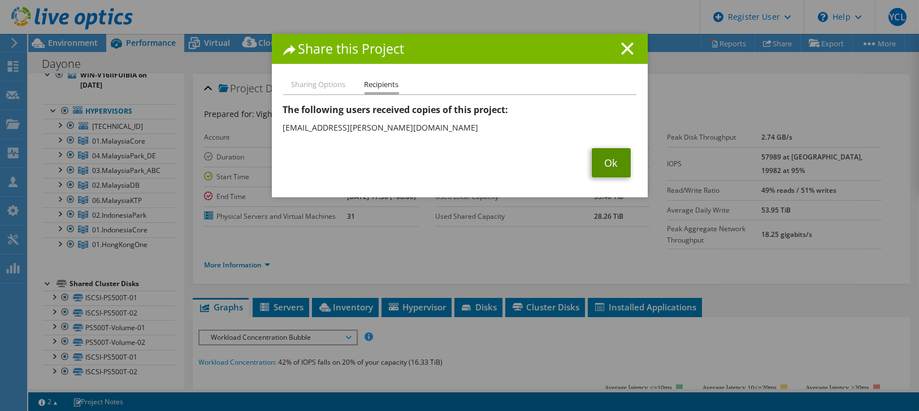
click at [610, 154] on link "Ok" at bounding box center [611, 162] width 39 height 29
